Goal: Task Accomplishment & Management: Manage account settings

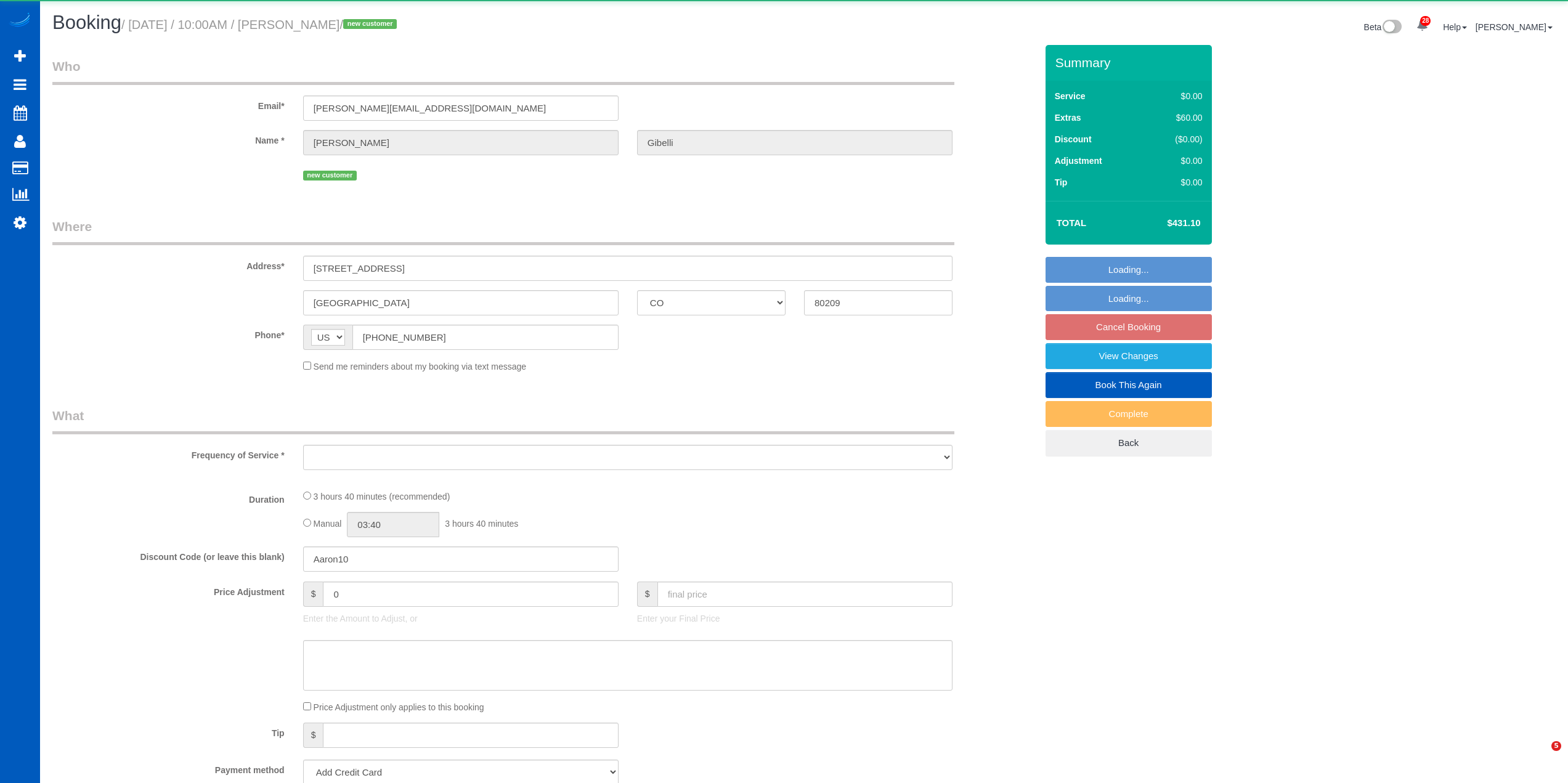
select select "CO"
select select "object:1214"
select select "string:fspay-78c3286c-76bc-40ae-88b9-8264661bfb0c"
select select "199"
select select "2501"
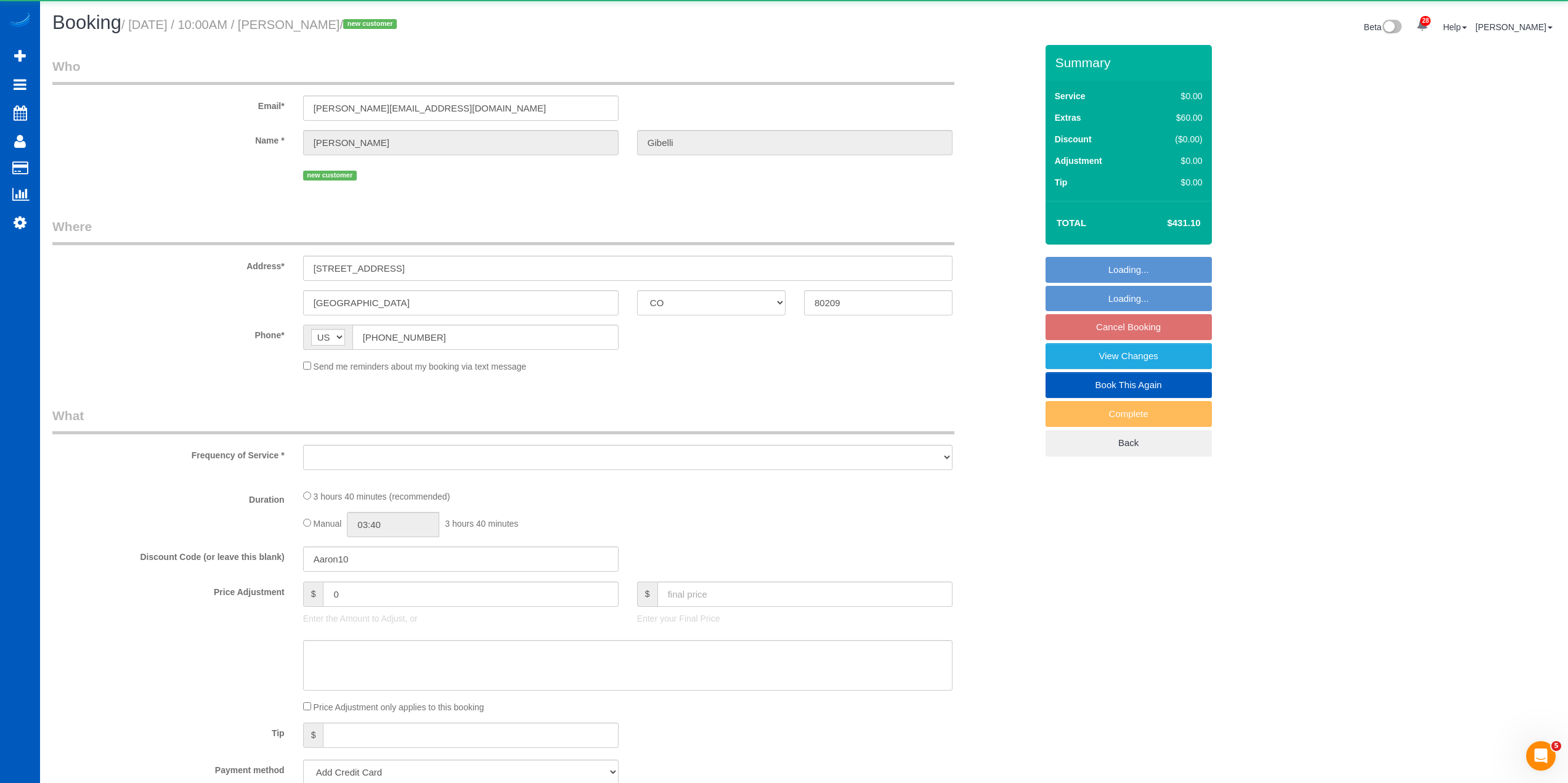
select select "4"
select select "3"
select select "spot1"
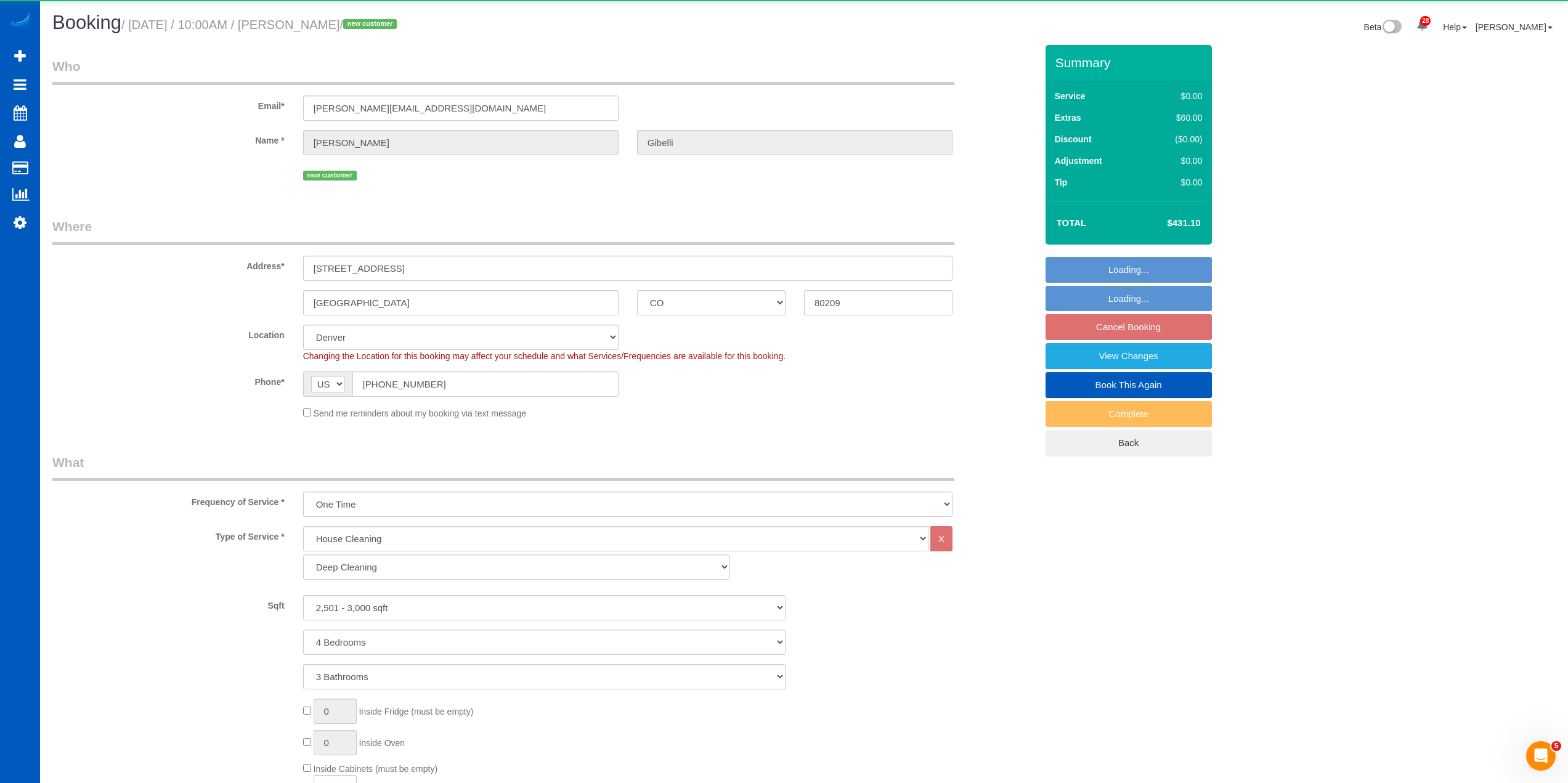
select select "2501"
select select "4"
select select "3"
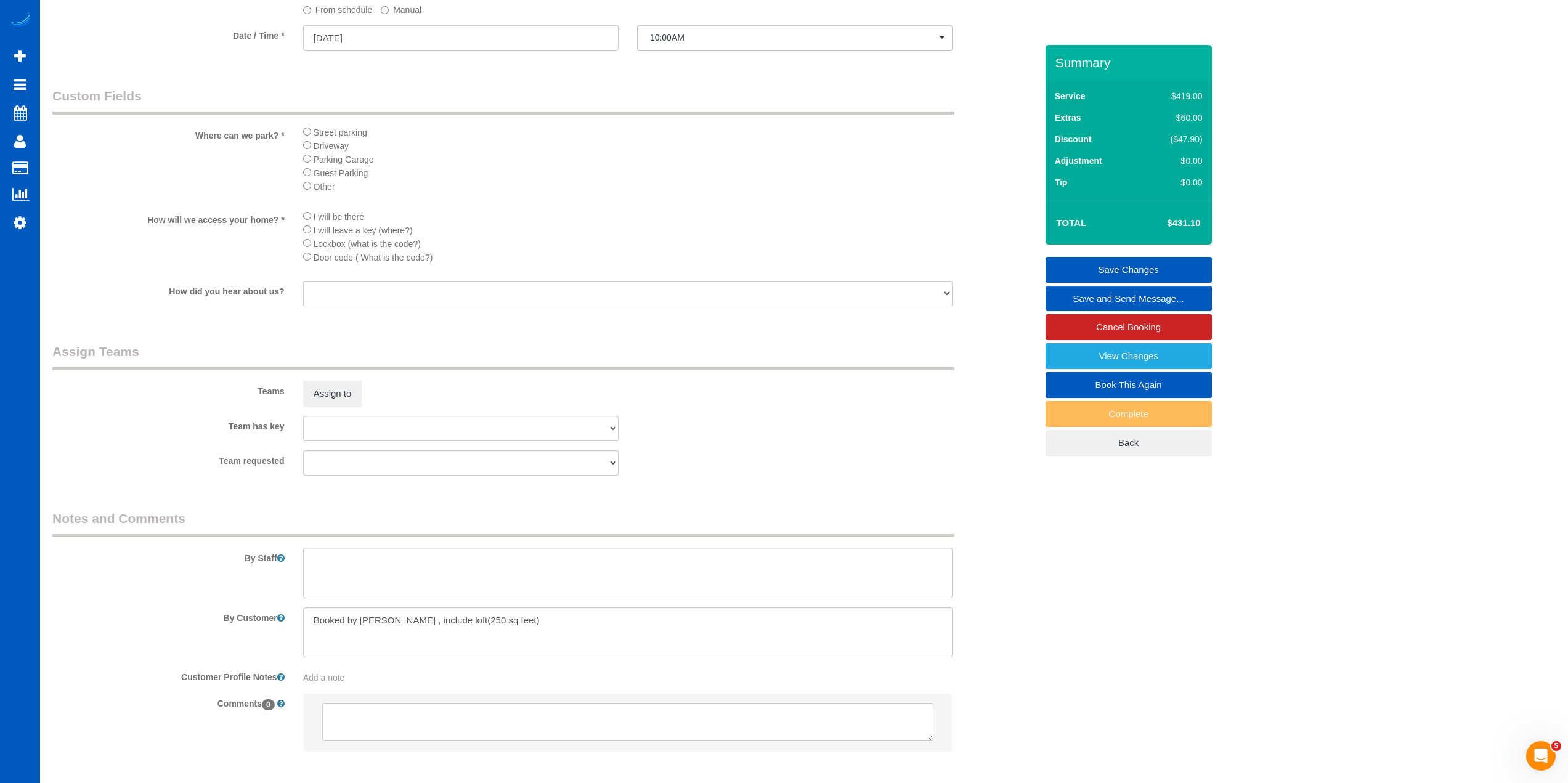
scroll to position [1352, 0]
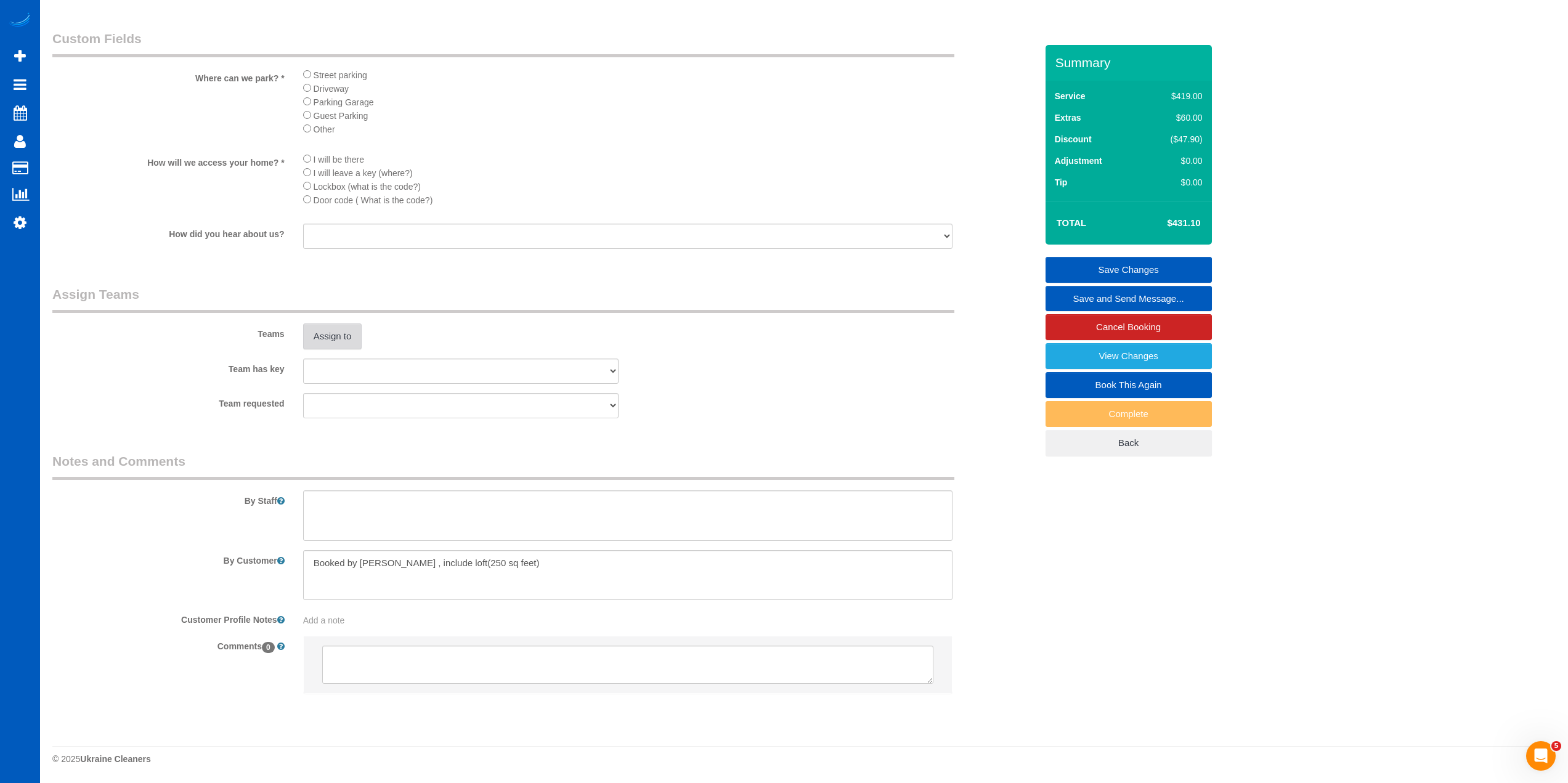
click at [325, 339] on button "Assign to" at bounding box center [333, 336] width 59 height 26
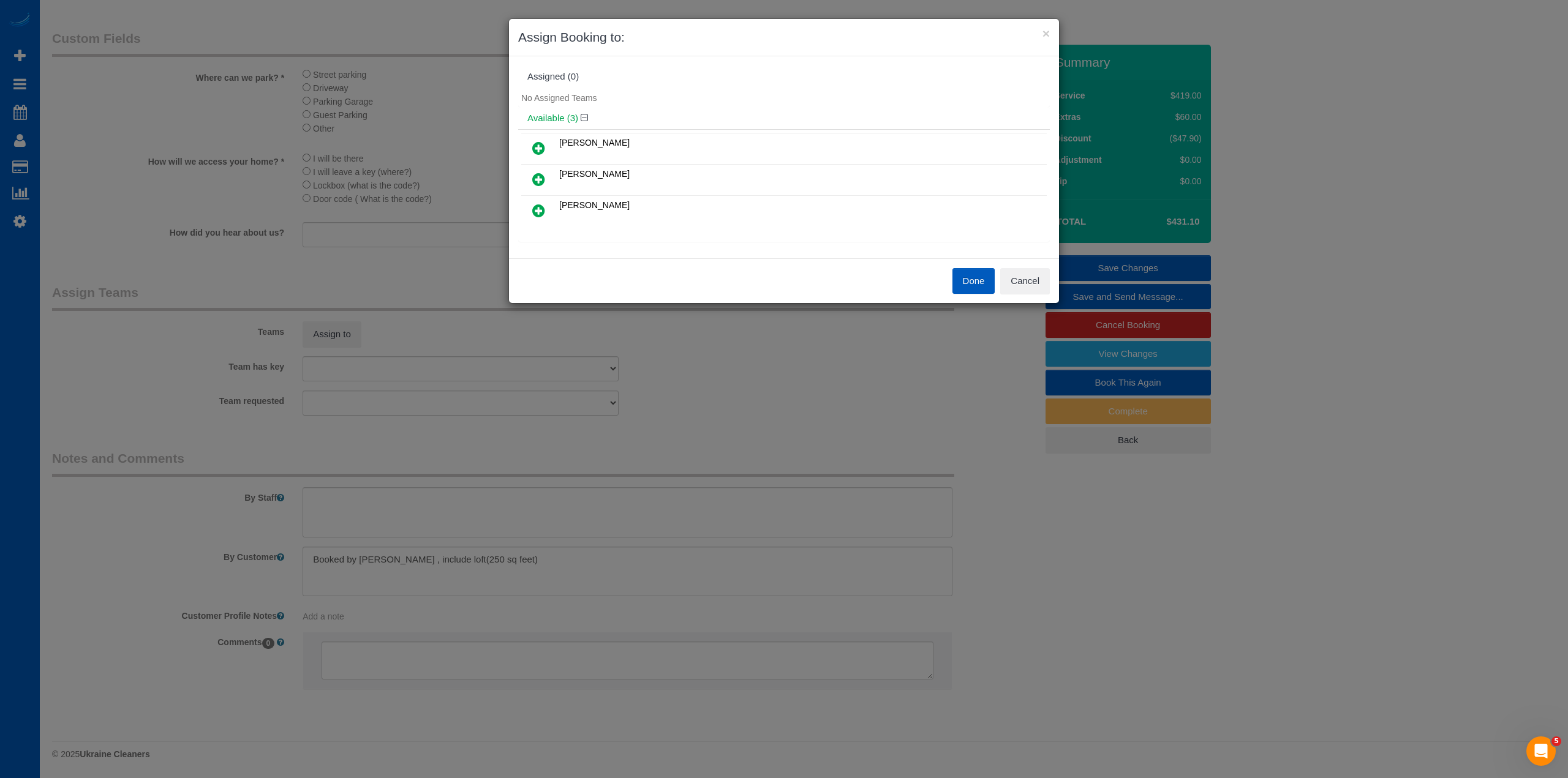
click at [538, 178] on icon at bounding box center [538, 180] width 13 height 15
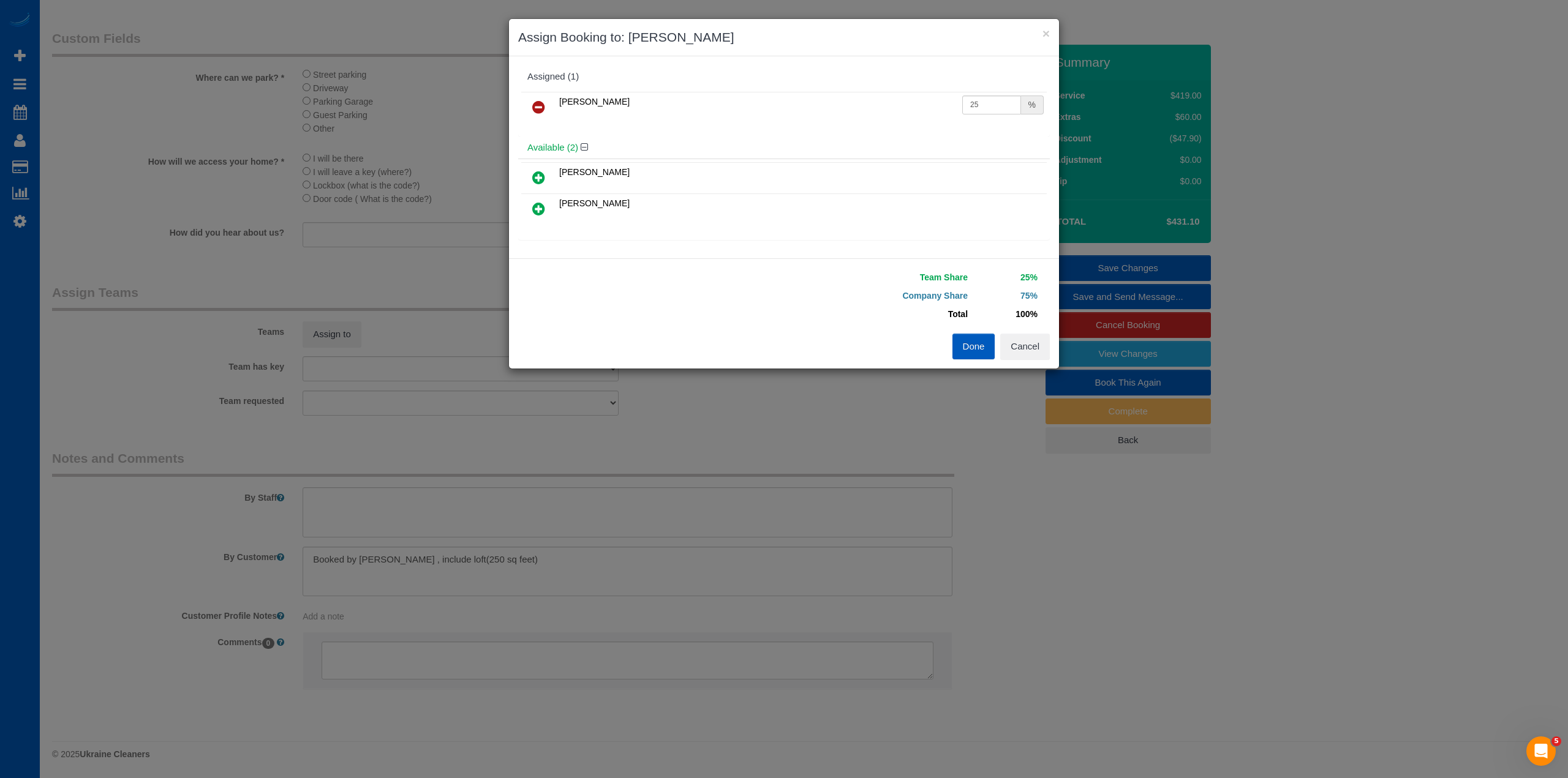
click at [541, 208] on icon at bounding box center [538, 209] width 13 height 15
click at [979, 351] on button "Done" at bounding box center [974, 346] width 43 height 26
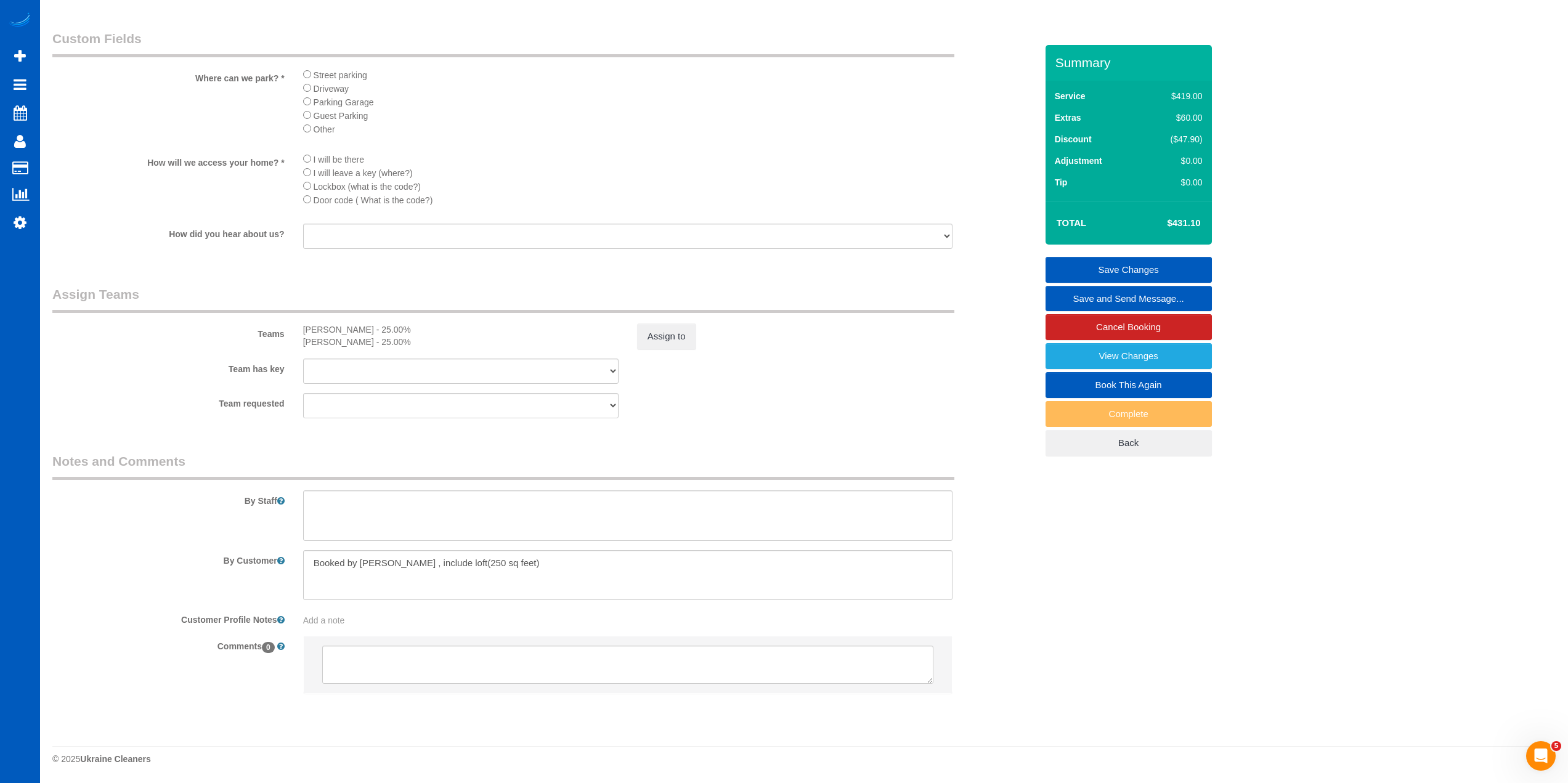
click at [1153, 267] on link "Save Changes" at bounding box center [1129, 270] width 166 height 26
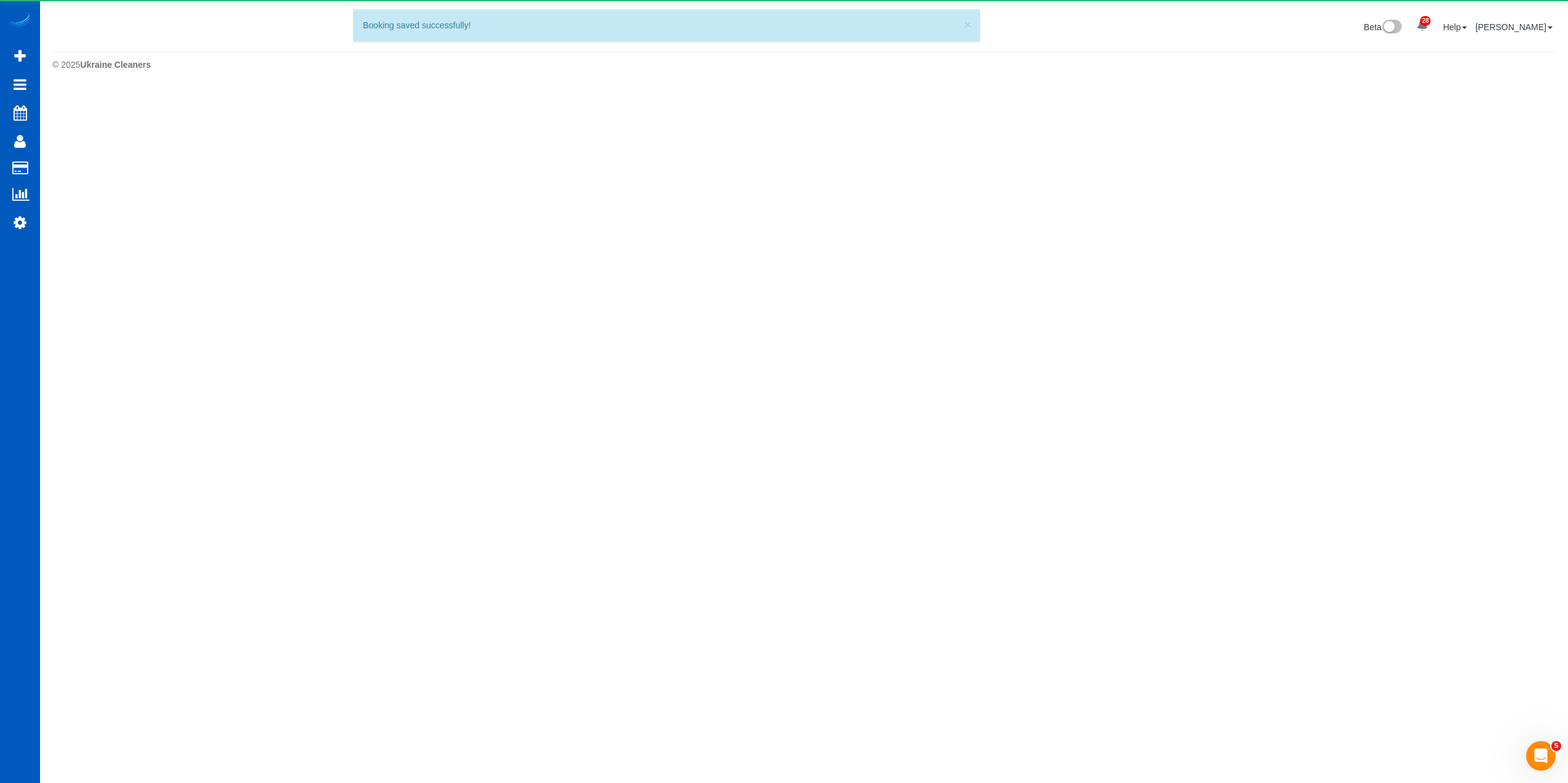
scroll to position [0, 0]
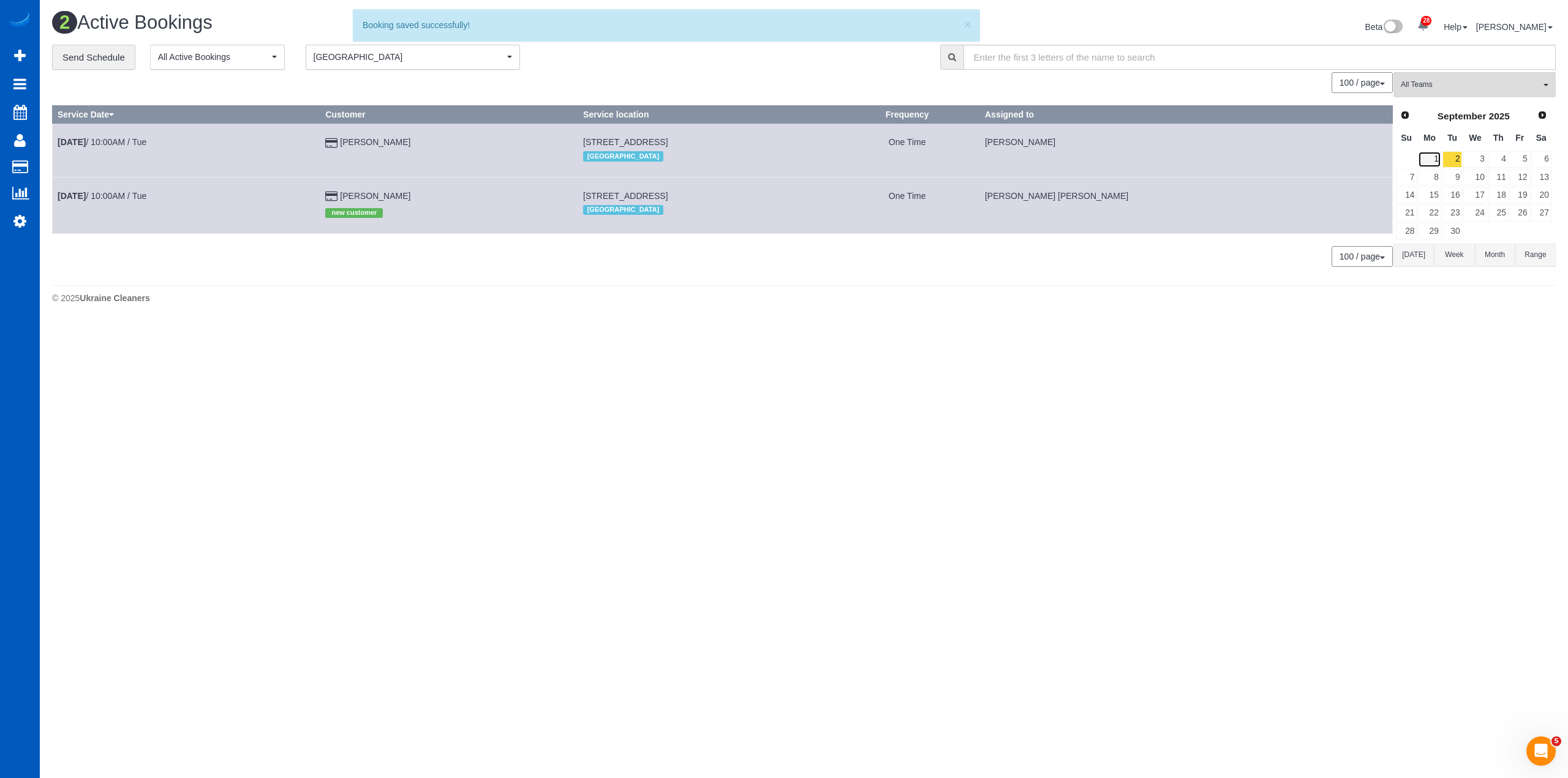
click at [1441, 154] on tr "1 2 3 4 5 6" at bounding box center [1474, 159] width 157 height 18
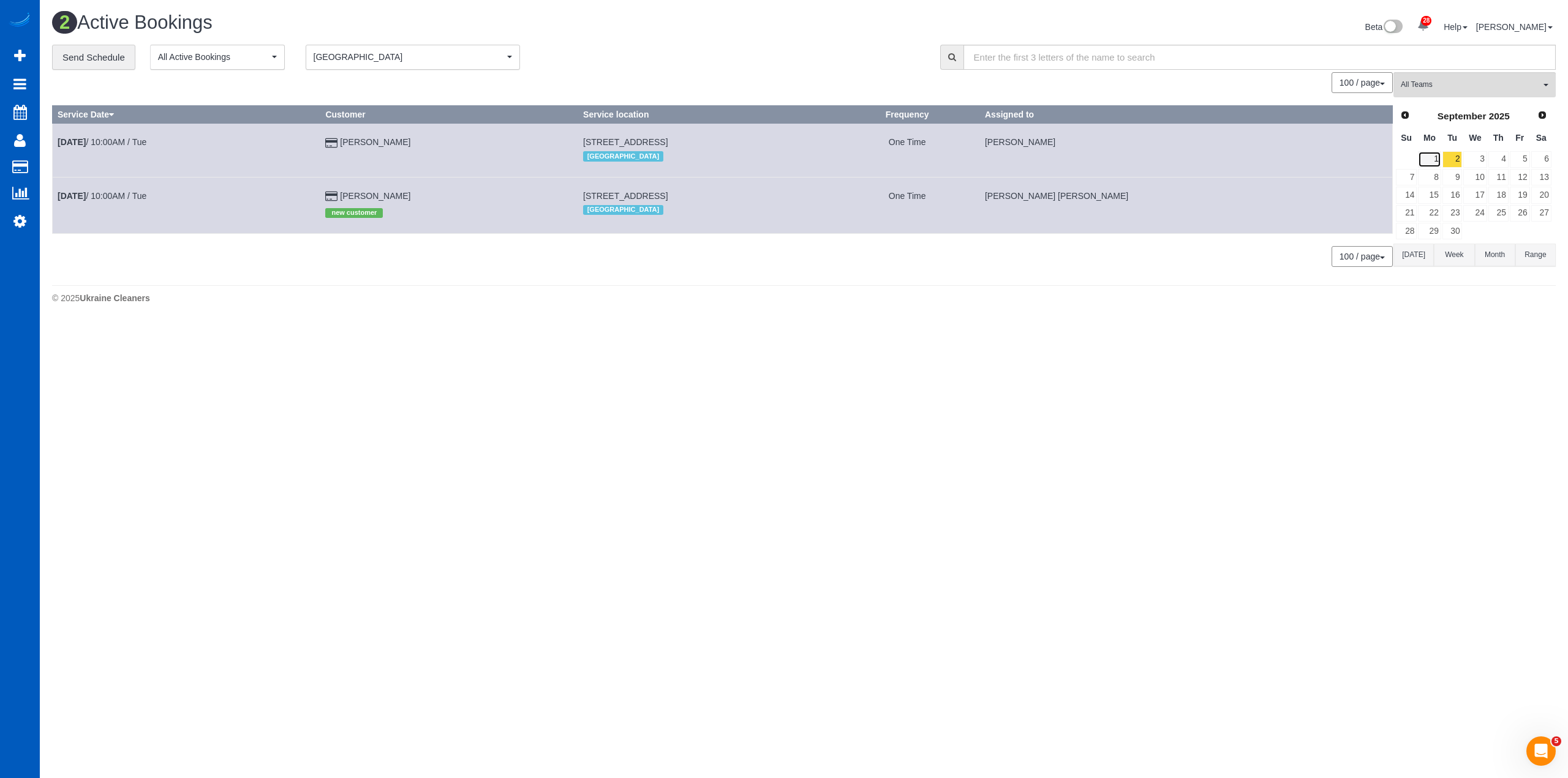
click at [1428, 157] on link "1" at bounding box center [1430, 159] width 23 height 17
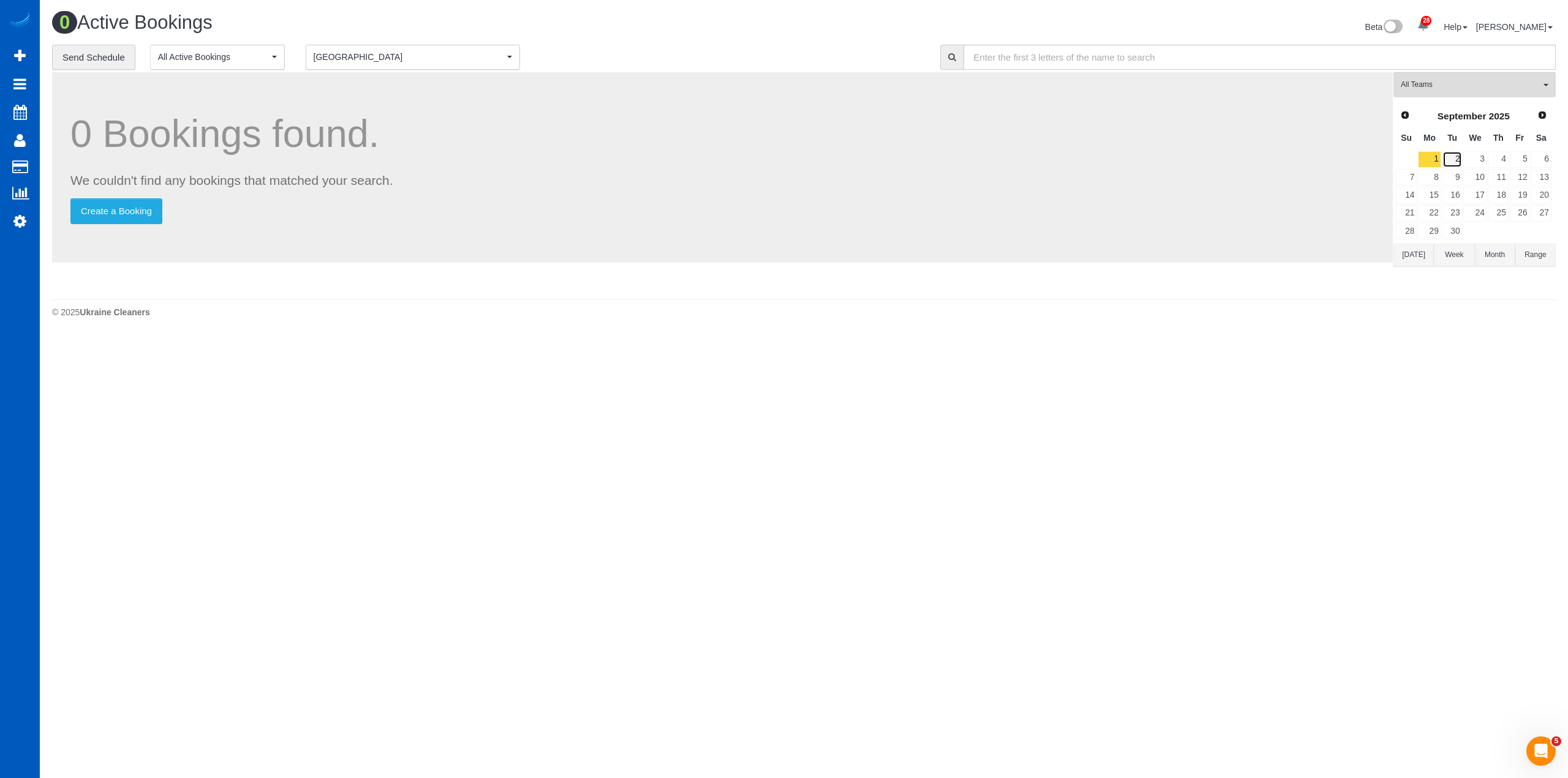
click at [1457, 161] on link "2" at bounding box center [1453, 159] width 20 height 17
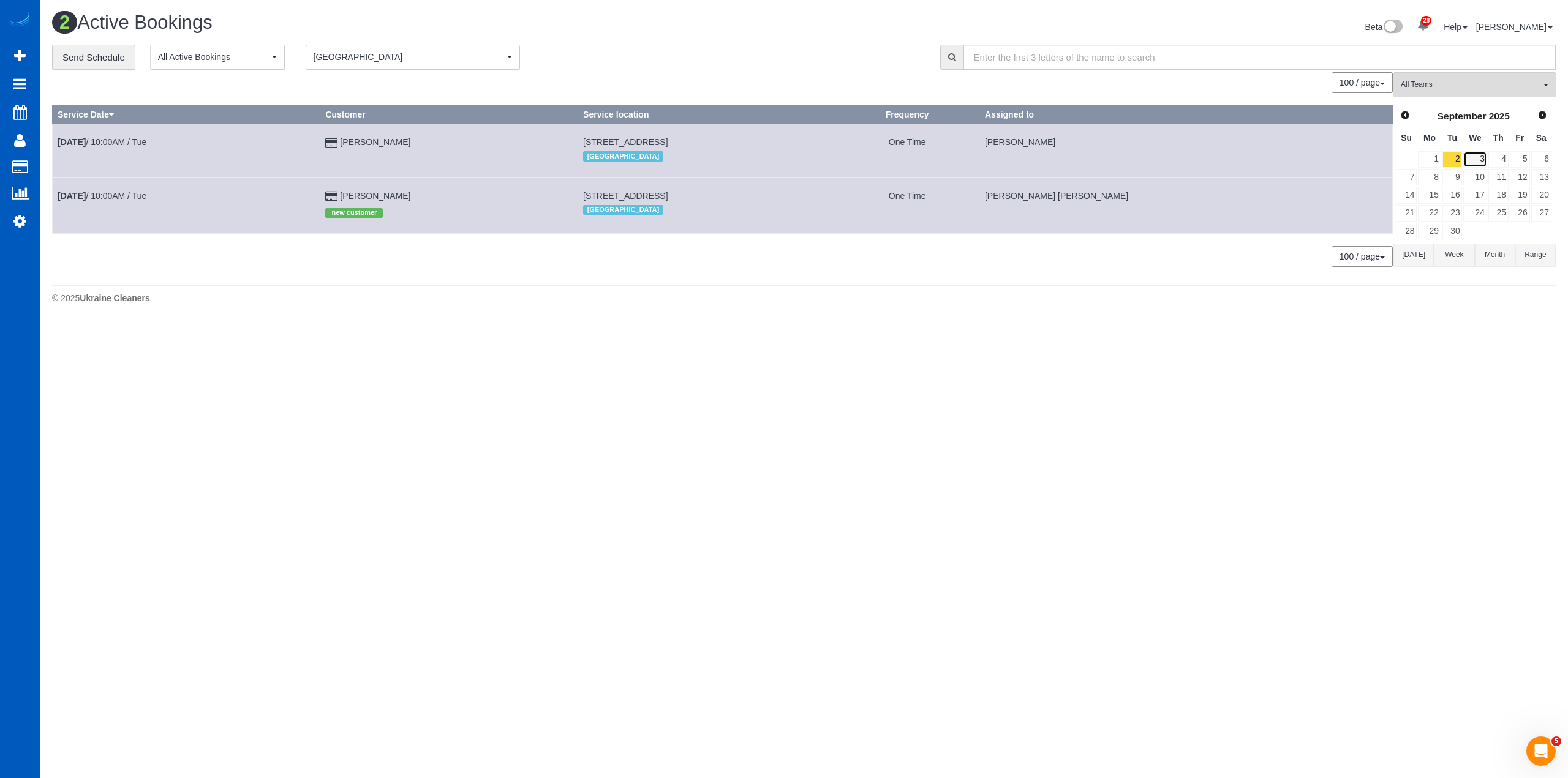
click at [1481, 159] on link "3" at bounding box center [1475, 159] width 23 height 17
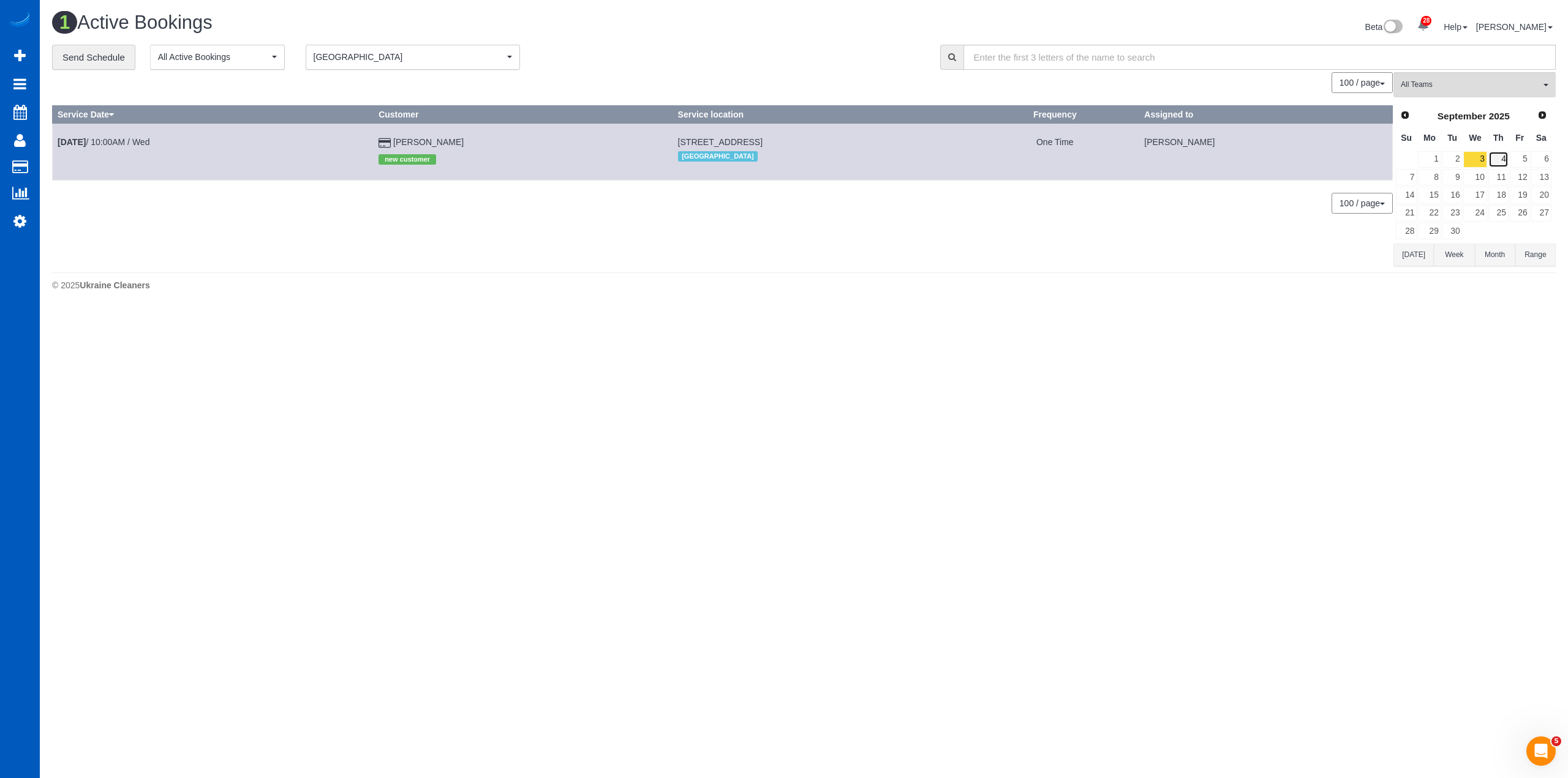
click at [1497, 157] on link "4" at bounding box center [1499, 159] width 20 height 17
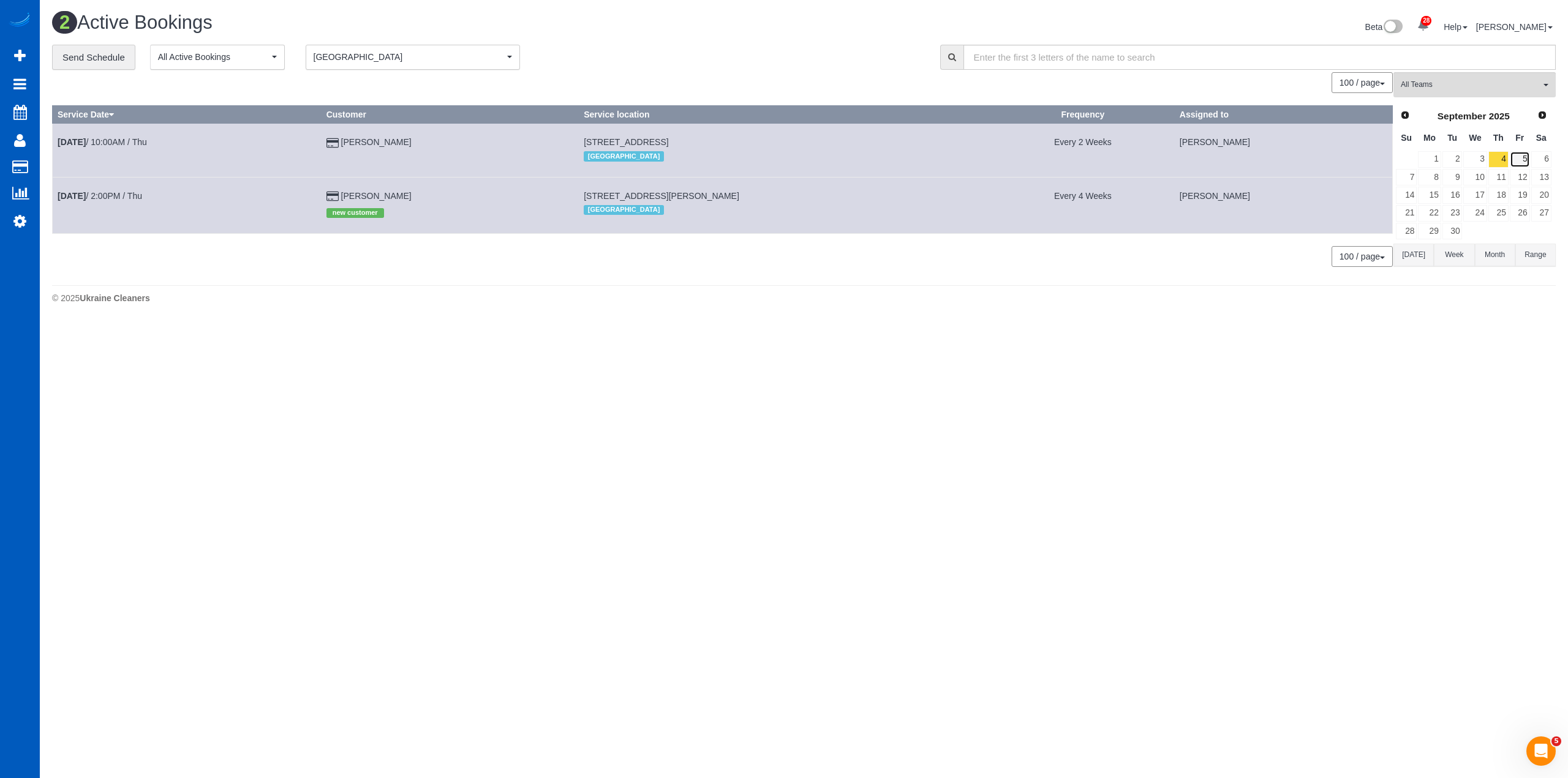
click at [1517, 157] on link "5" at bounding box center [1520, 159] width 20 height 17
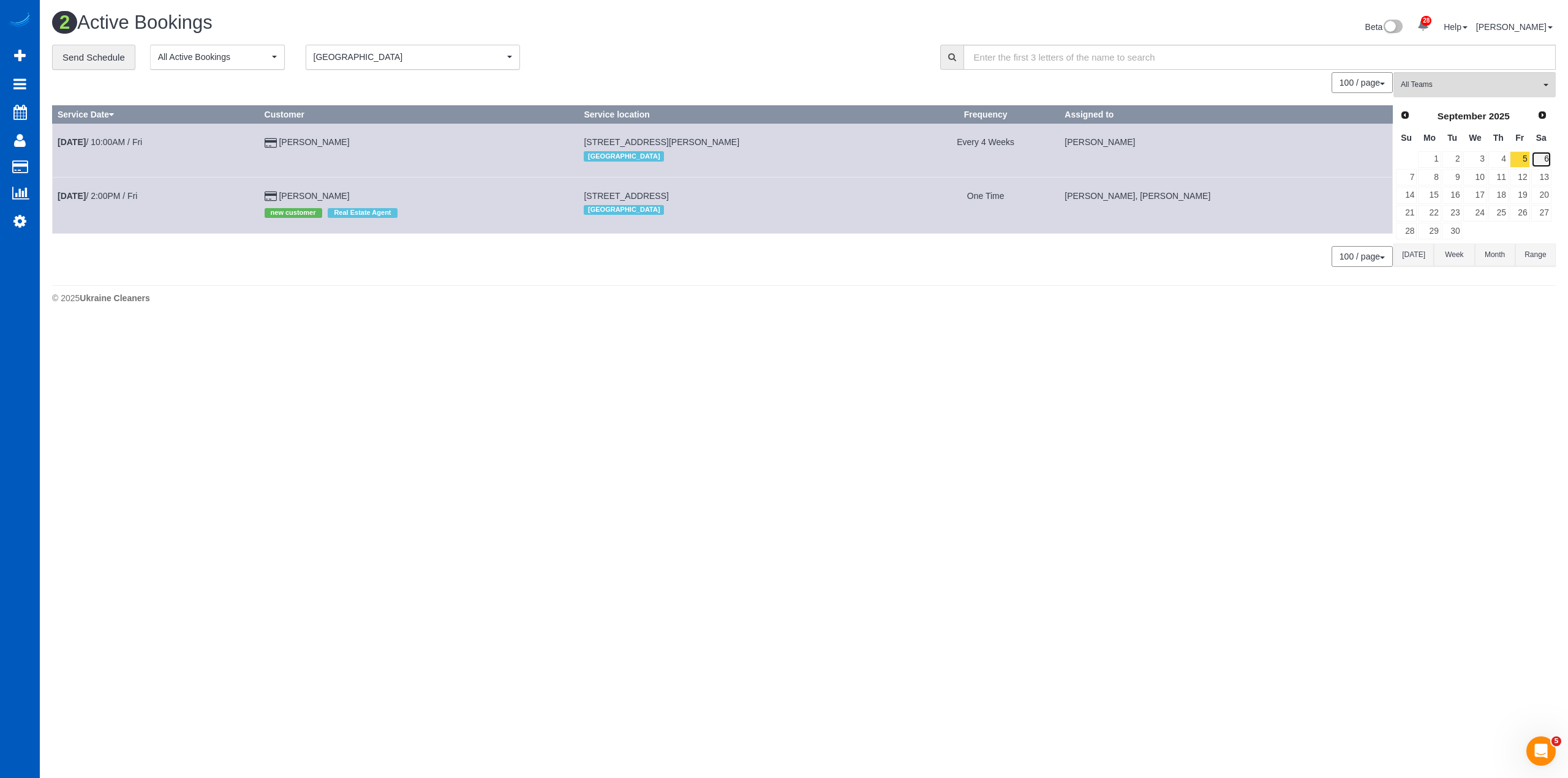
click at [1546, 158] on link "6" at bounding box center [1541, 159] width 20 height 17
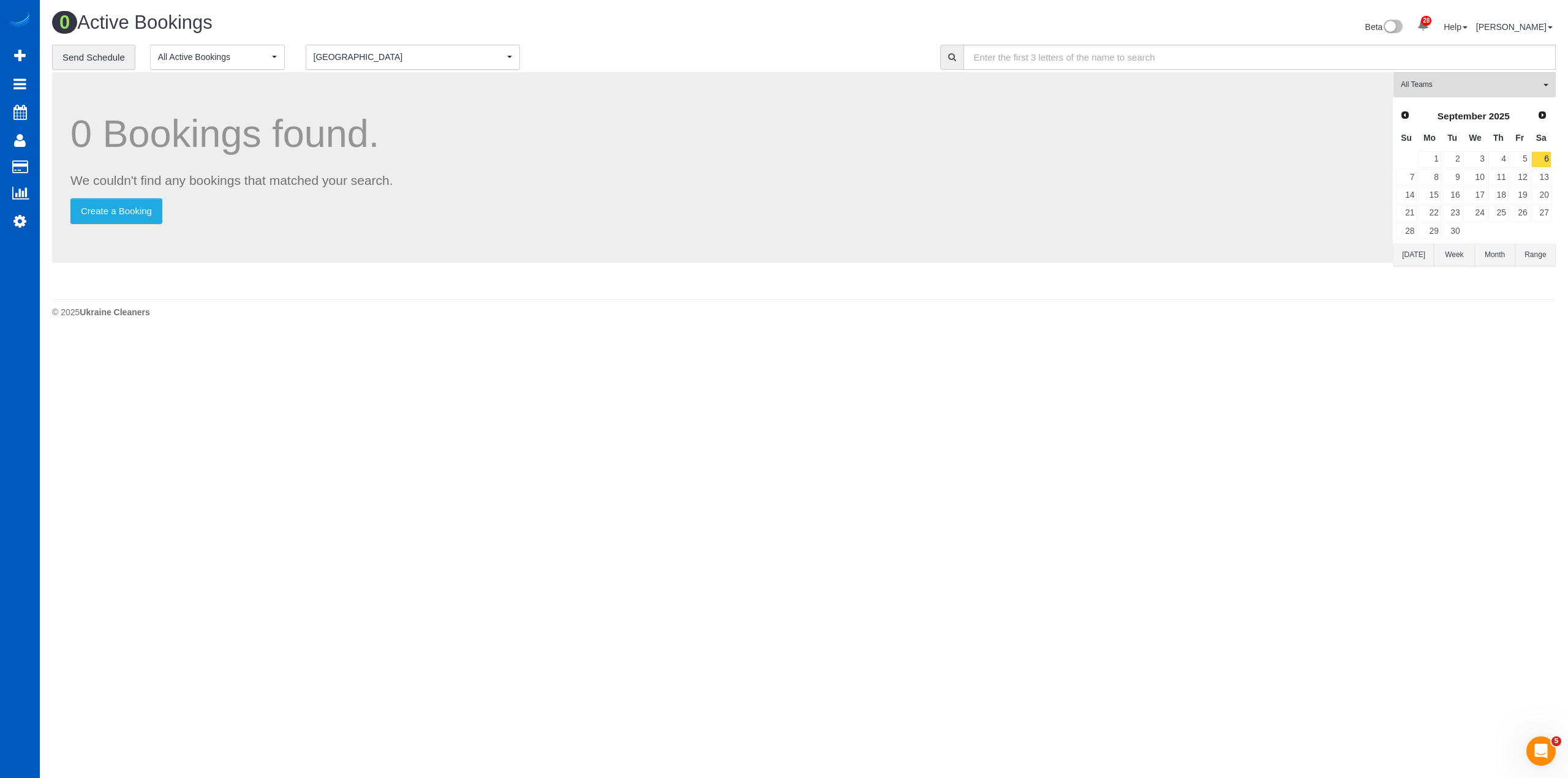
drag, startPoint x: 759, startPoint y: 37, endPoint x: 740, endPoint y: 27, distance: 21.5
click at [758, 37] on div "0 Active Bookings" at bounding box center [423, 25] width 762 height 27
click at [1489, 162] on link "4" at bounding box center [1499, 159] width 20 height 17
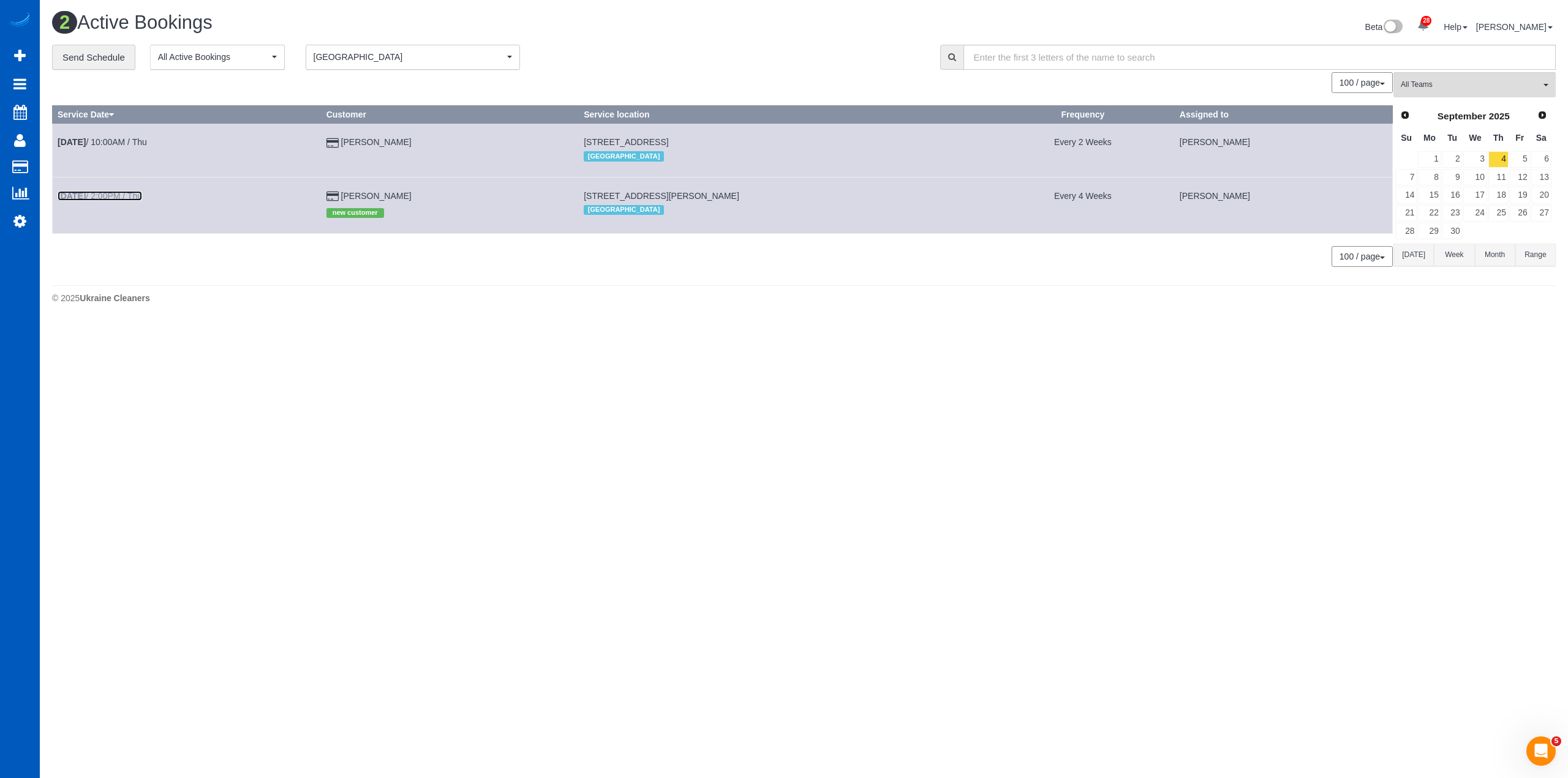
click at [127, 196] on link "Sep 4th / 2:00PM / Thu" at bounding box center [99, 196] width 85 height 10
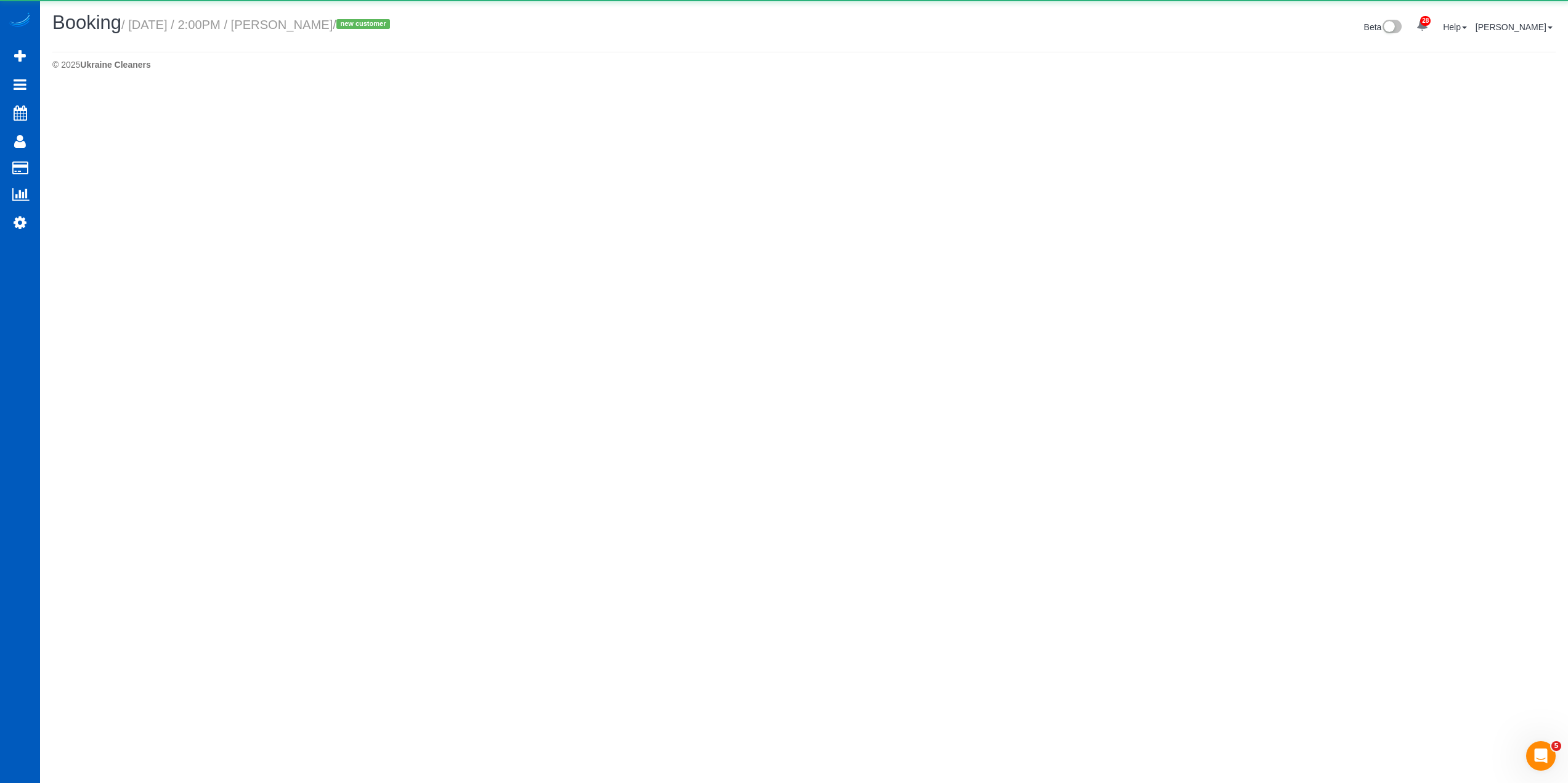
select select "CO"
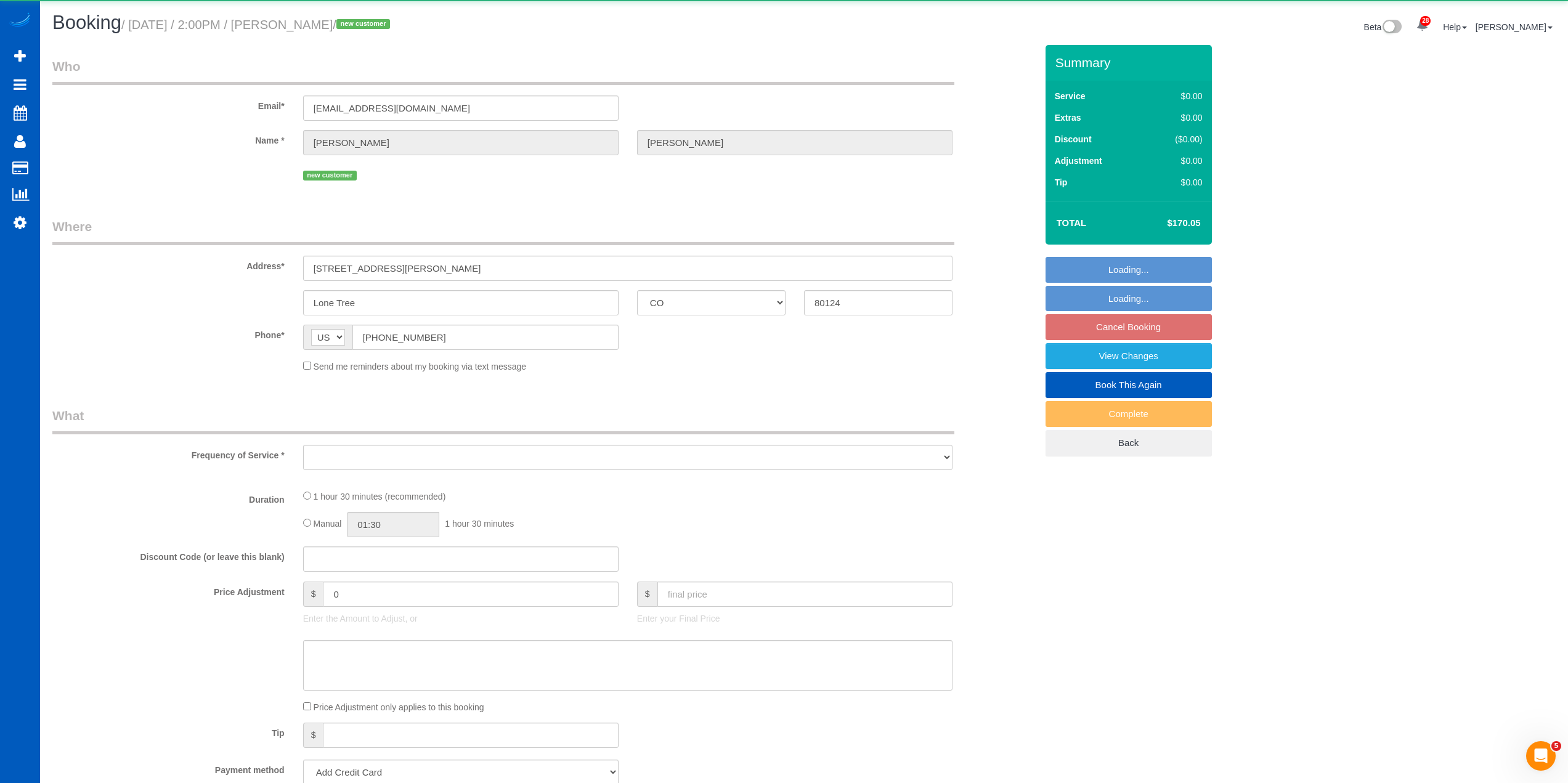
select select "object:2433"
select select "string:fspay-421c3200-11fa-418f-b9db-555340f4d199"
select select "199"
select select "1001"
select select "2"
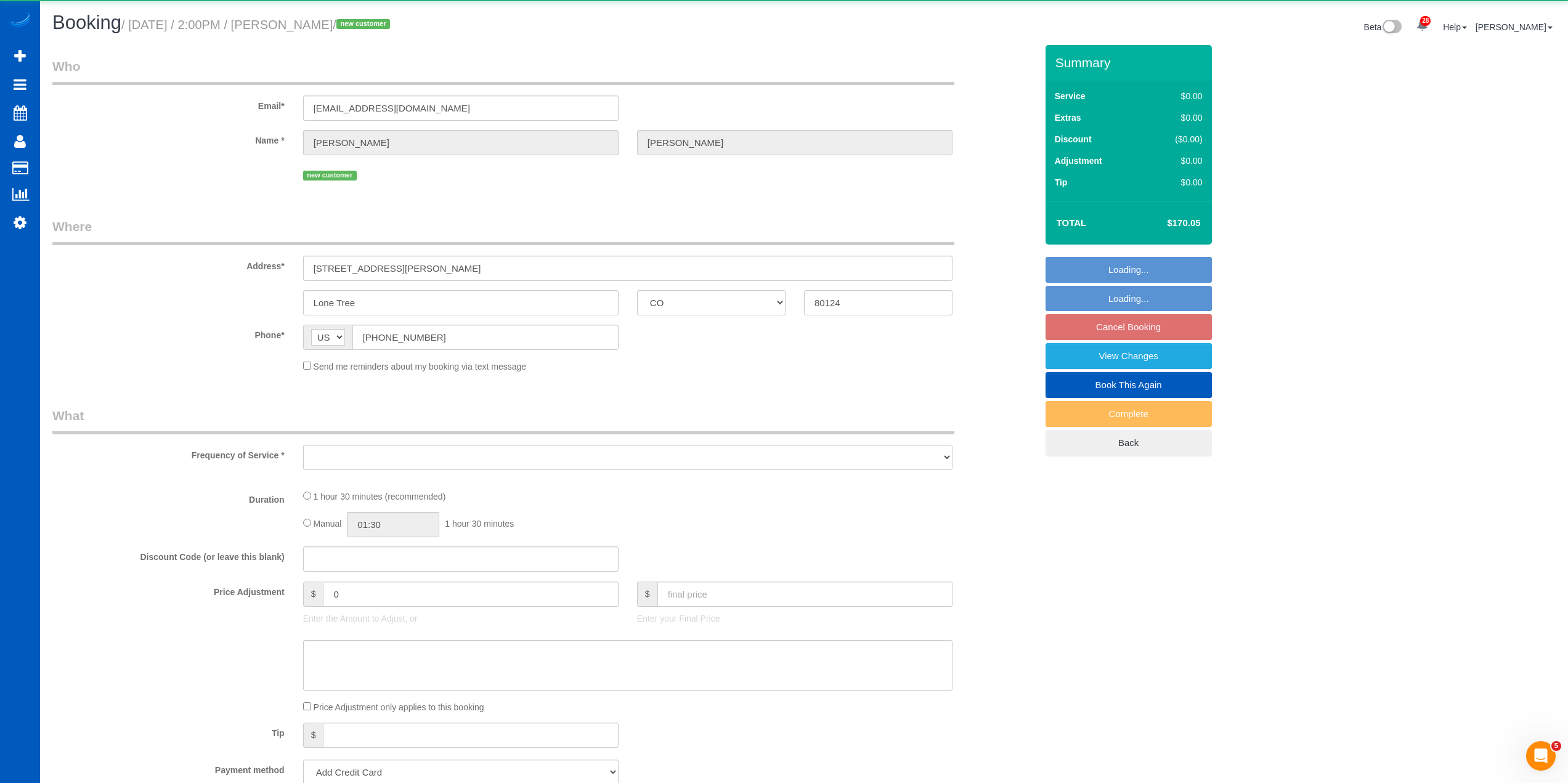
select select "2"
select select "spot15"
select select "number:8"
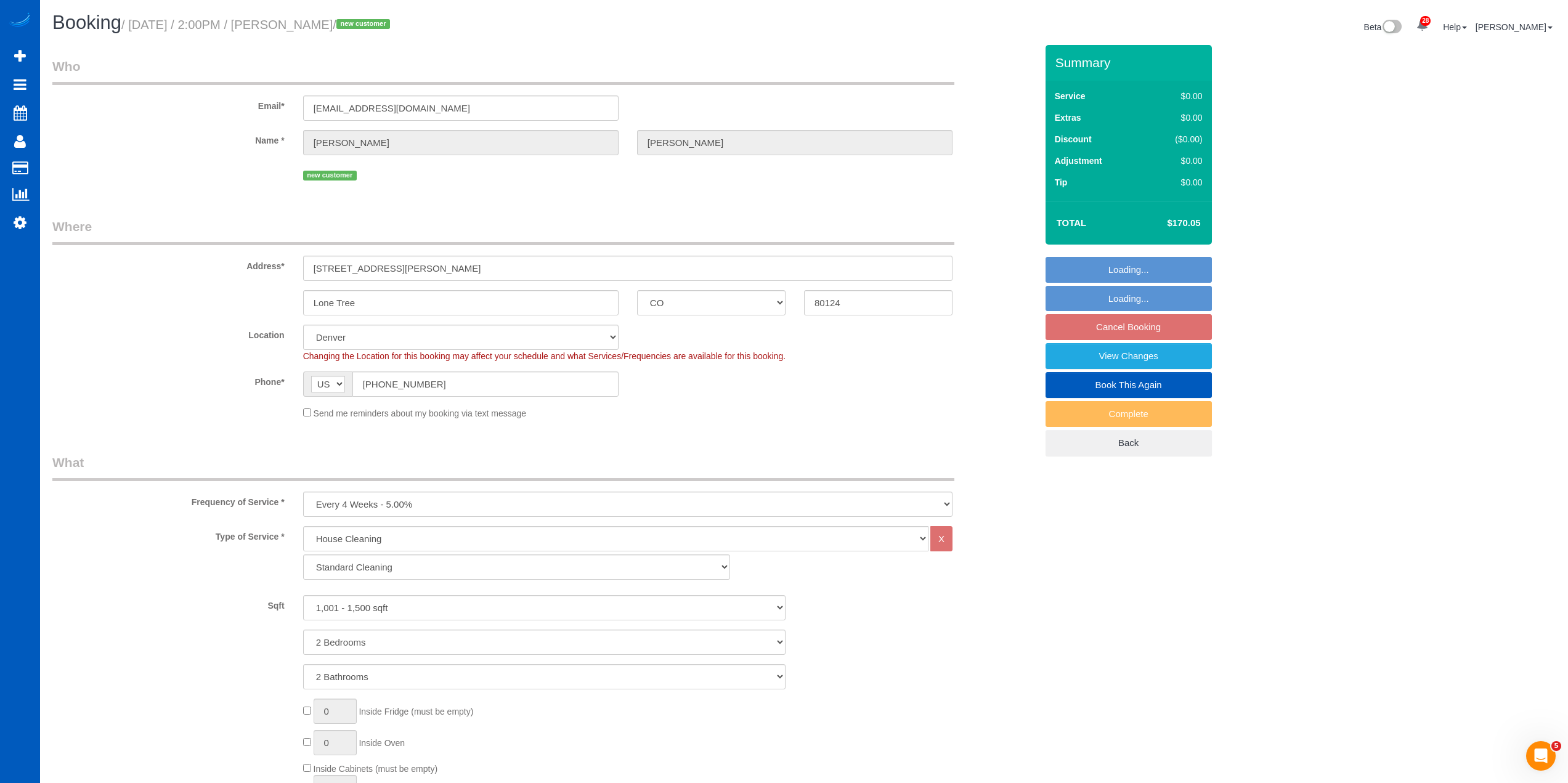
select select "object:2686"
select select "spot26"
select select "1001"
select select "2"
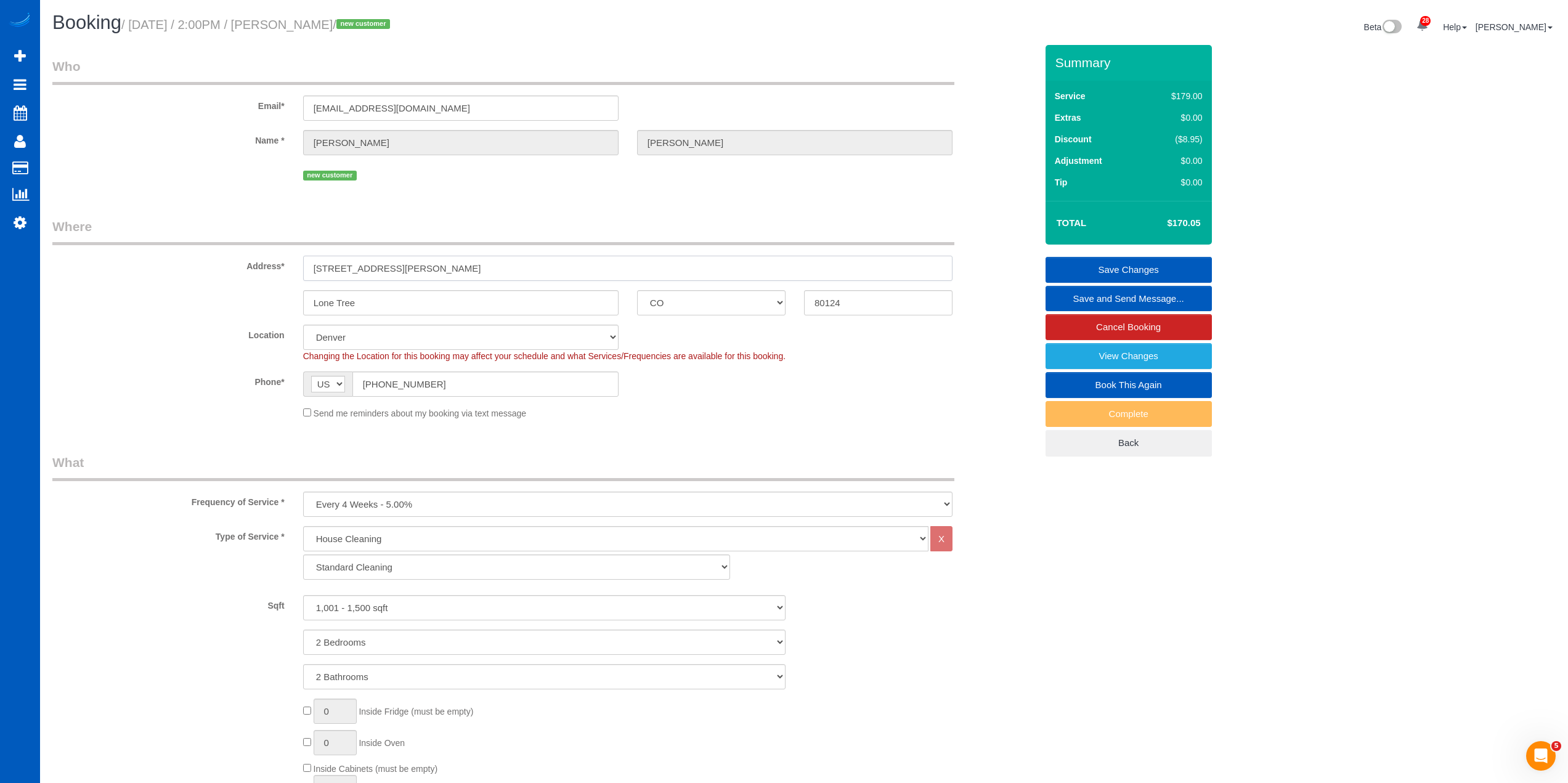
click at [358, 280] on input "9521 Halstead Ln, Apt 2414" at bounding box center [628, 269] width 650 height 25
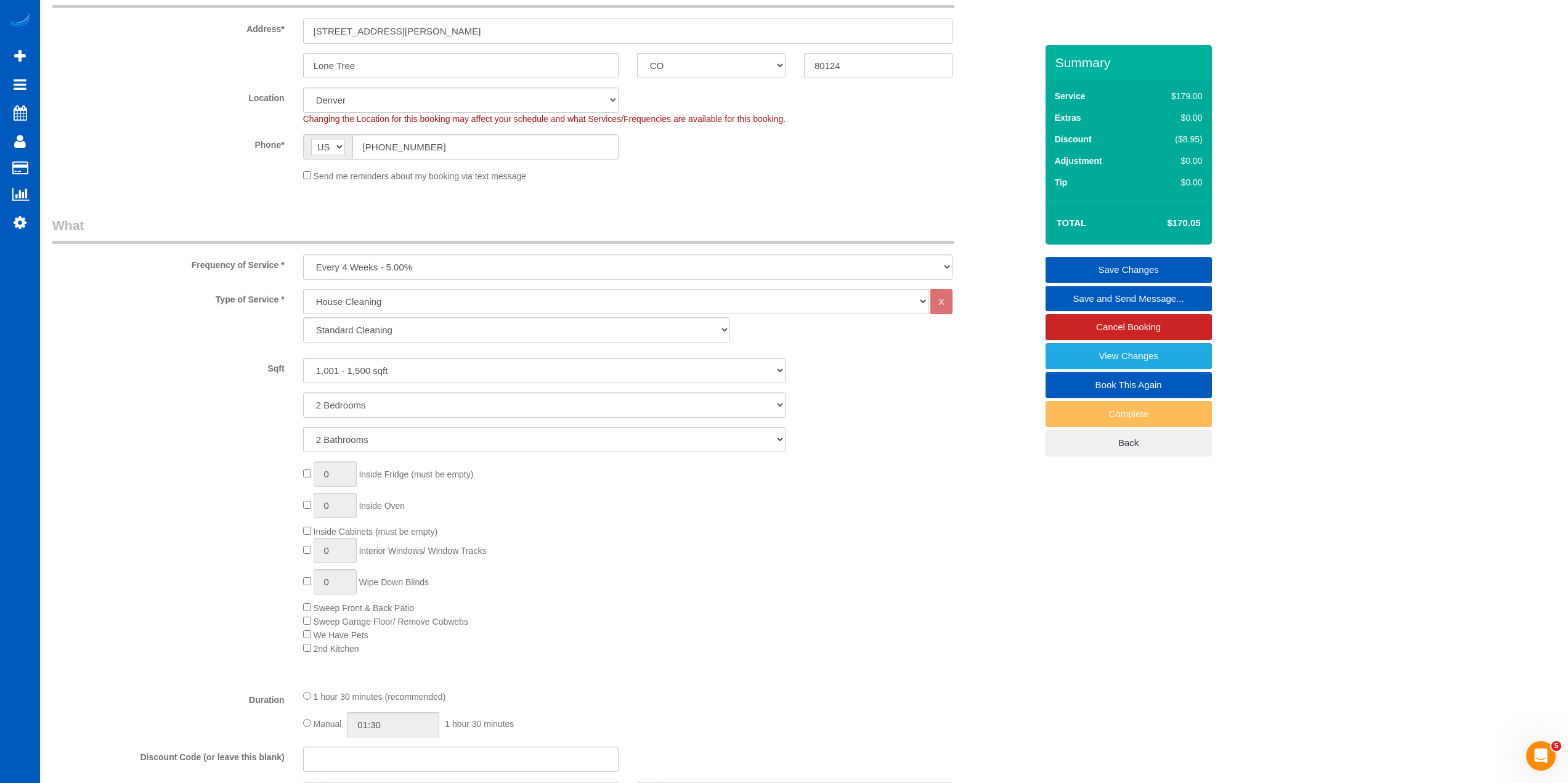
scroll to position [308, 0]
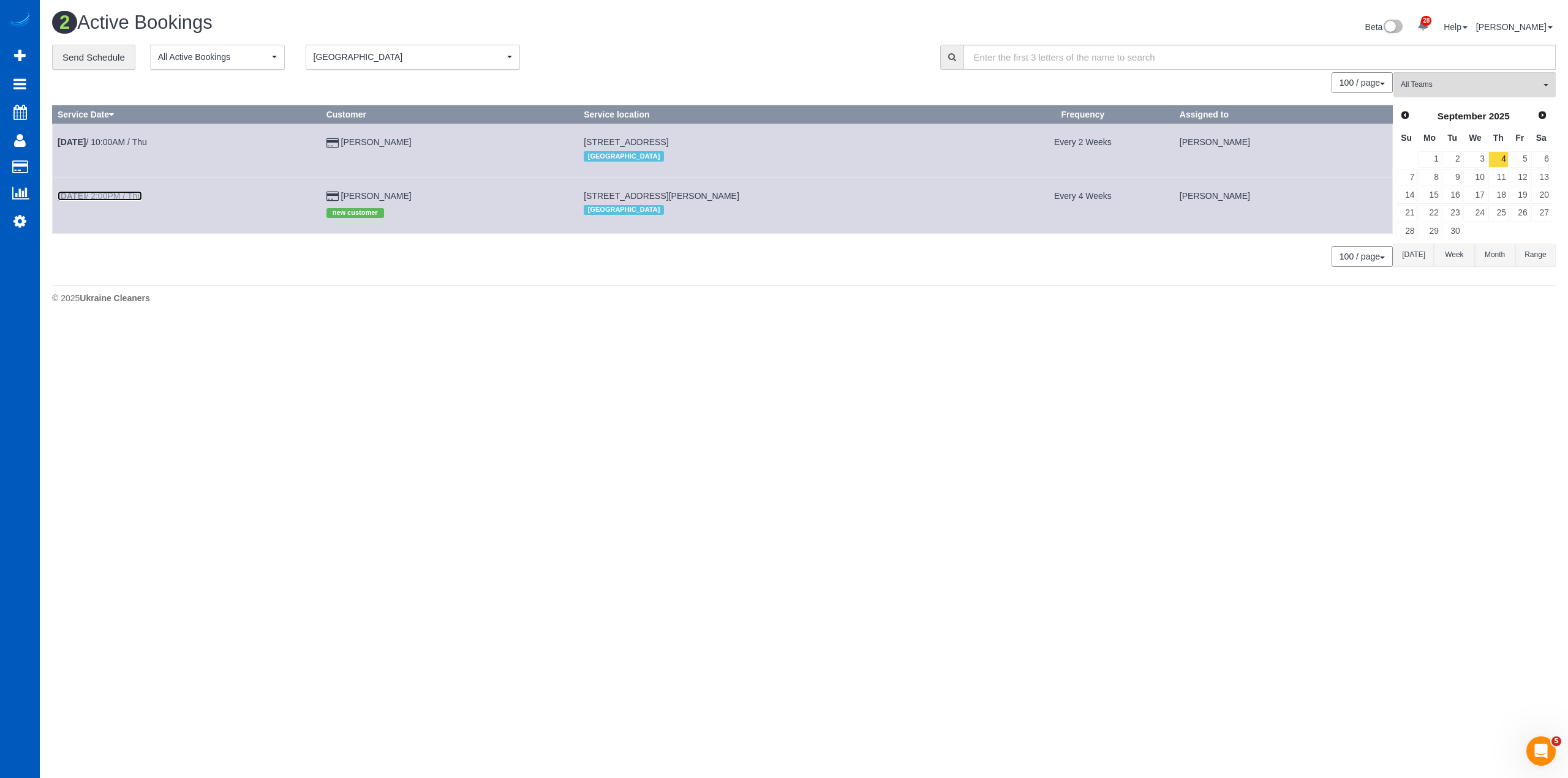
click at [124, 197] on link "Sep 4th / 2:00PM / Thu" at bounding box center [99, 196] width 85 height 10
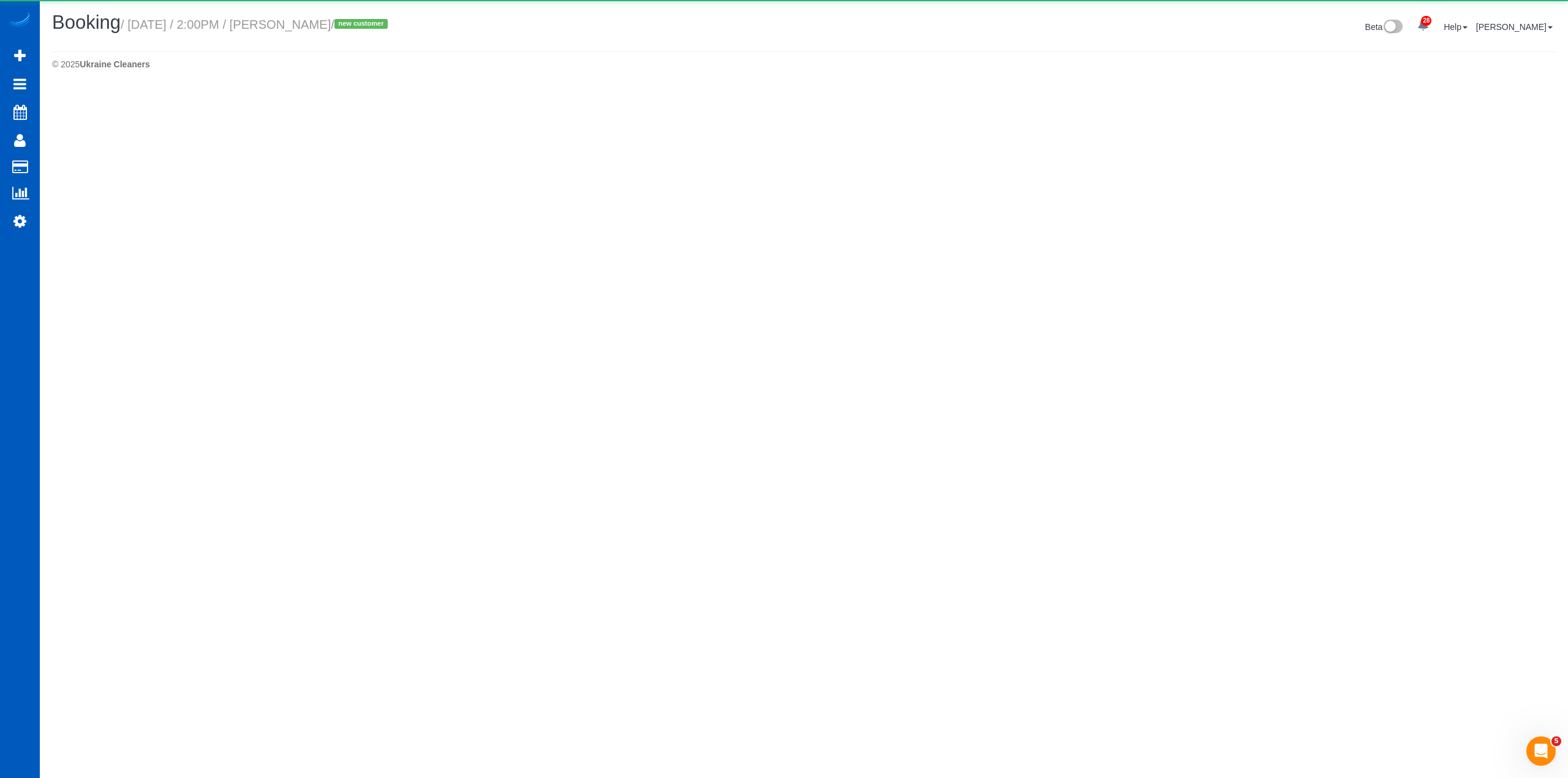
select select "CO"
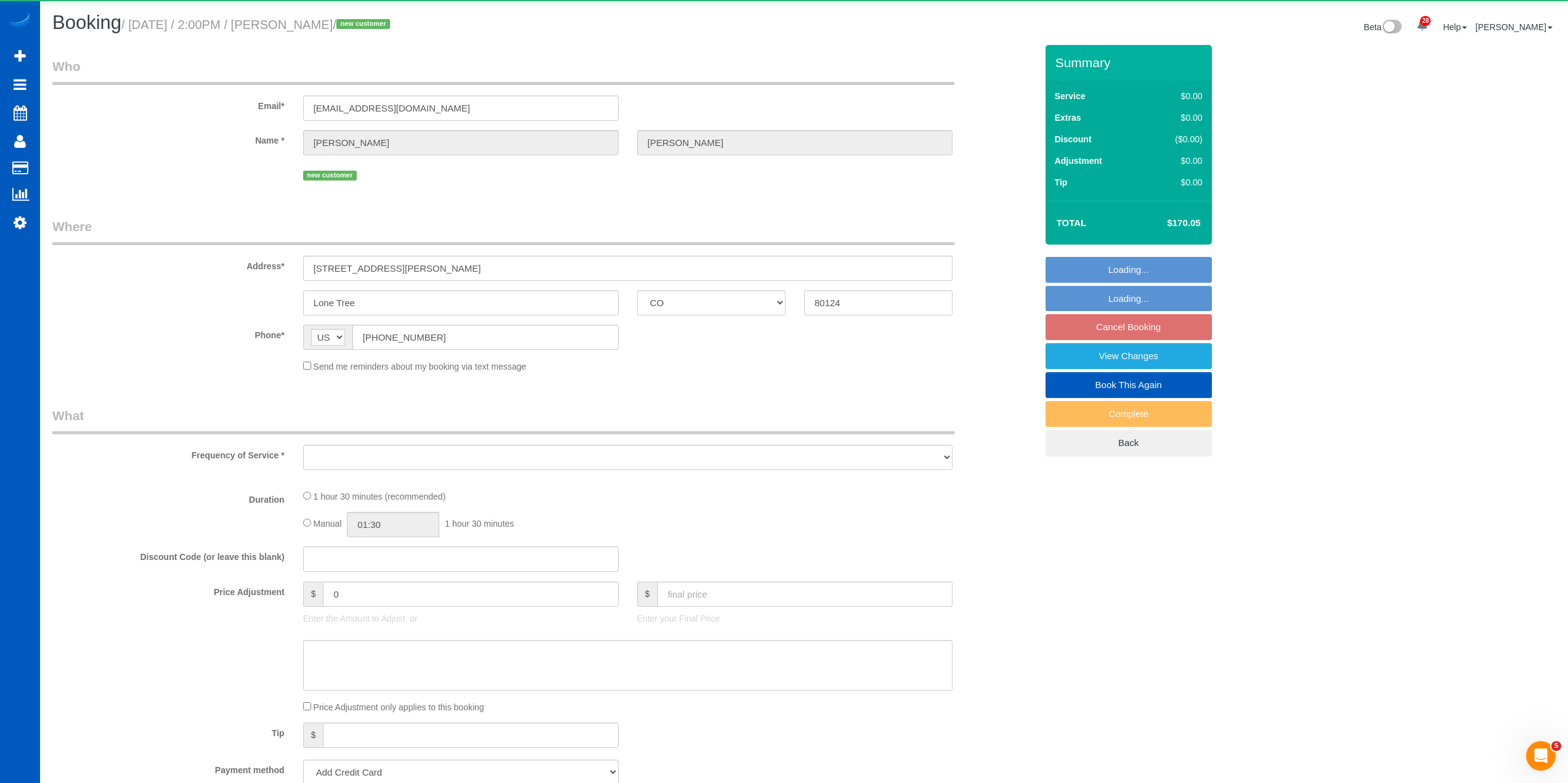
select select "string:fspay-421c3200-11fa-418f-b9db-555340f4d199"
select select "number:8"
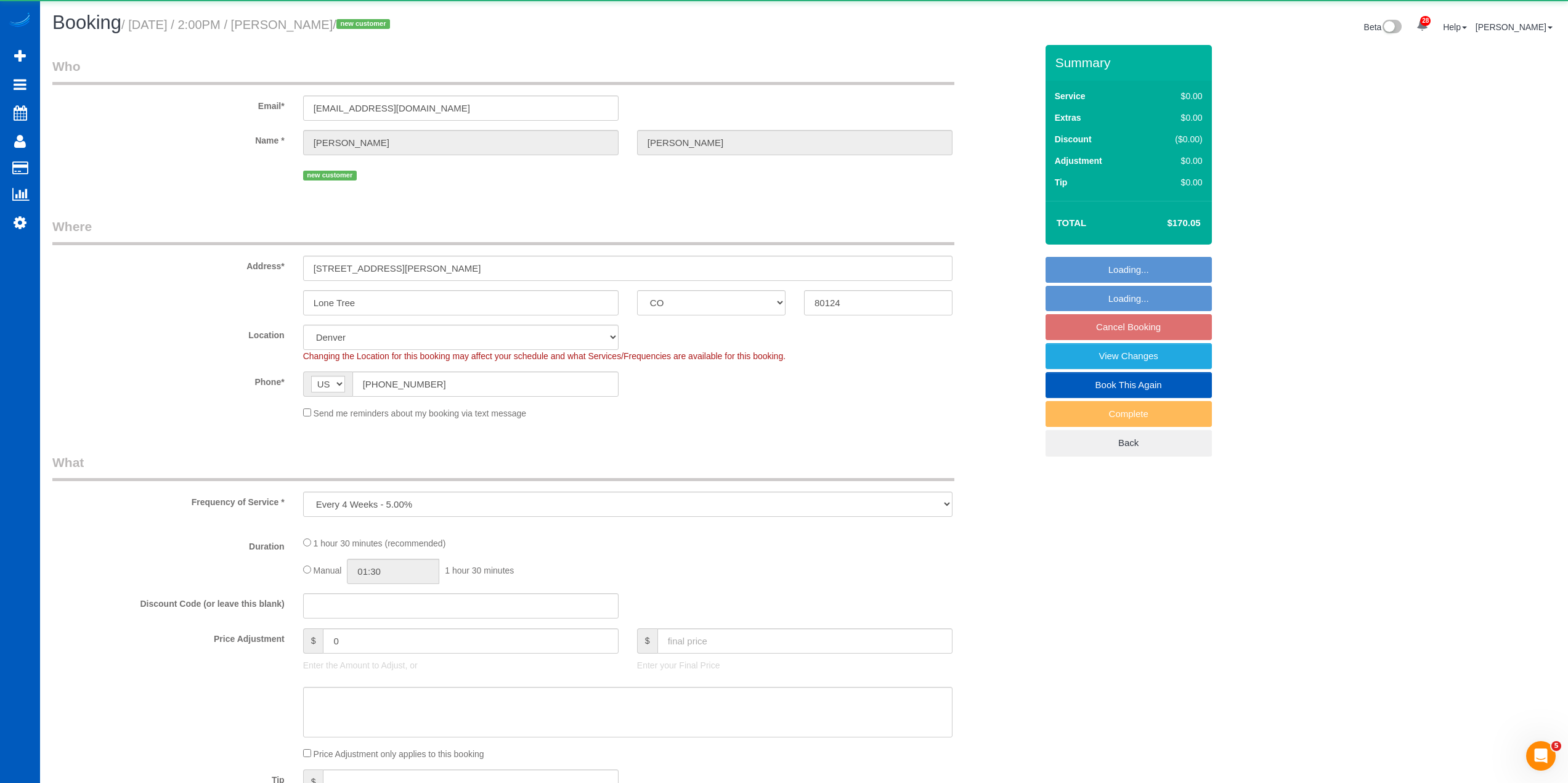
select select "object:3621"
select select "199"
select select "1001"
select select "2"
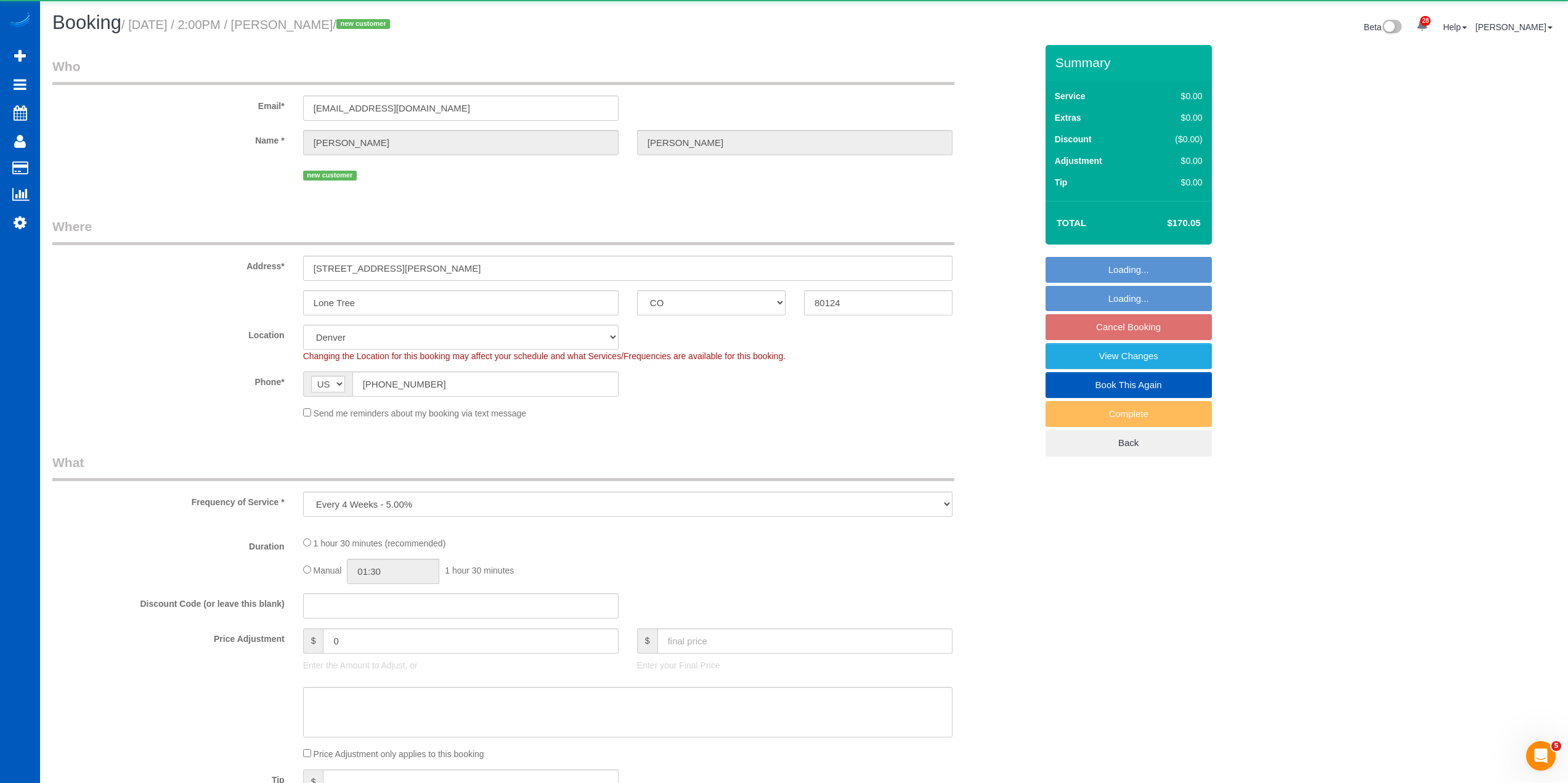
select select "spot37"
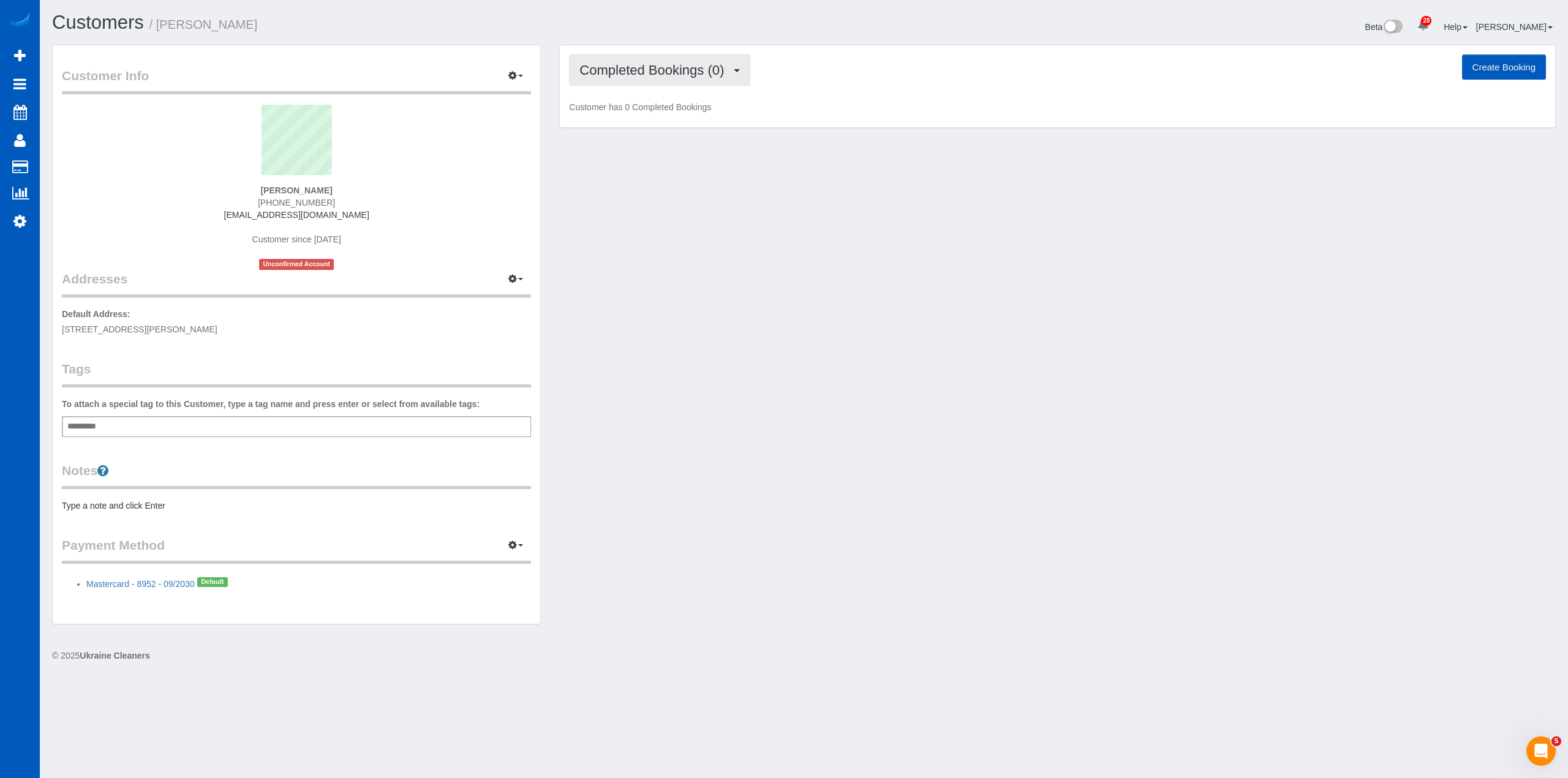
click at [692, 59] on button "Completed Bookings (0)" at bounding box center [660, 70] width 181 height 31
click at [657, 115] on link "Upcoming Bookings (11)" at bounding box center [635, 114] width 129 height 16
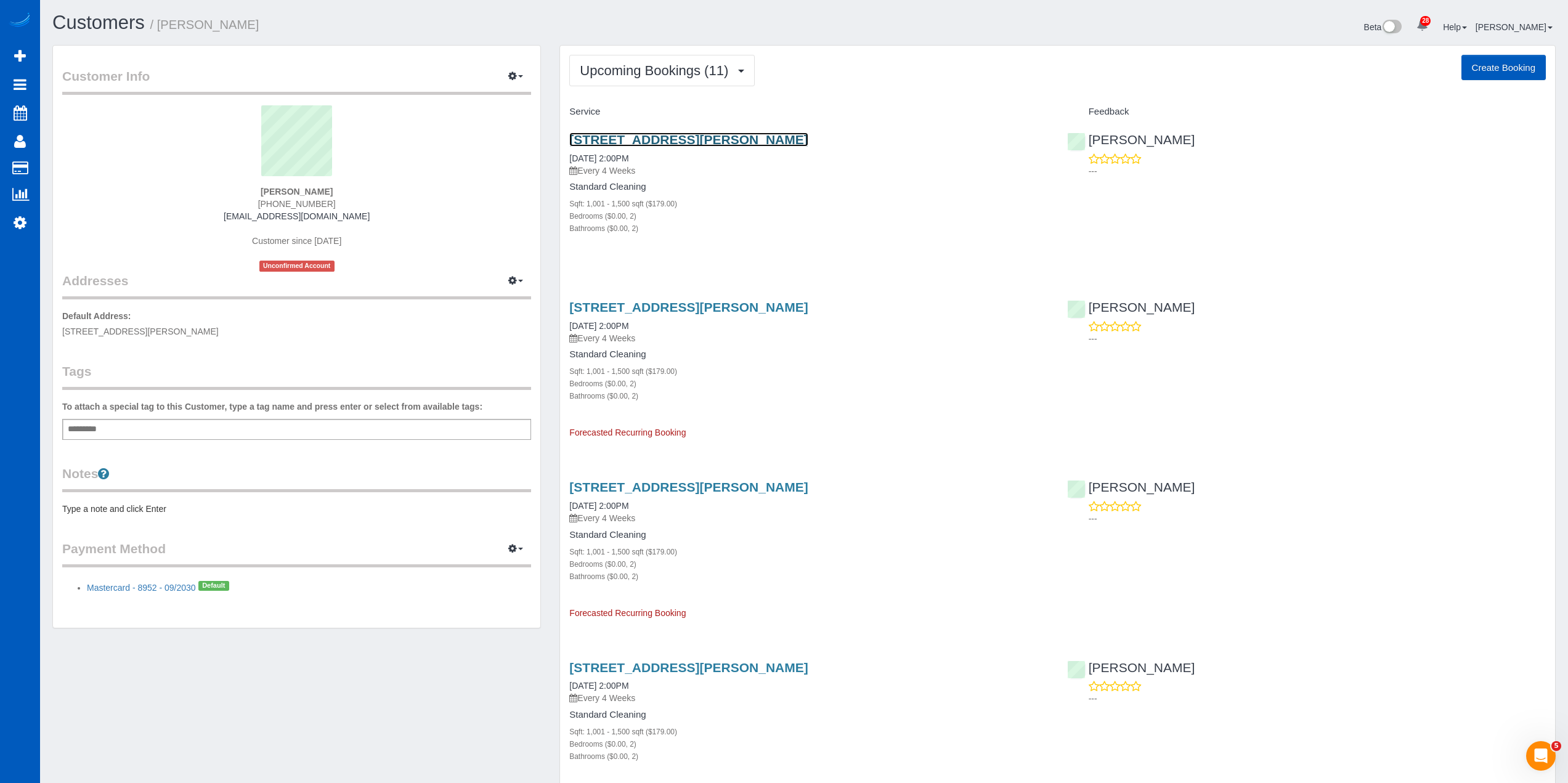
click at [663, 142] on link "[STREET_ADDRESS][PERSON_NAME]" at bounding box center [689, 139] width 238 height 14
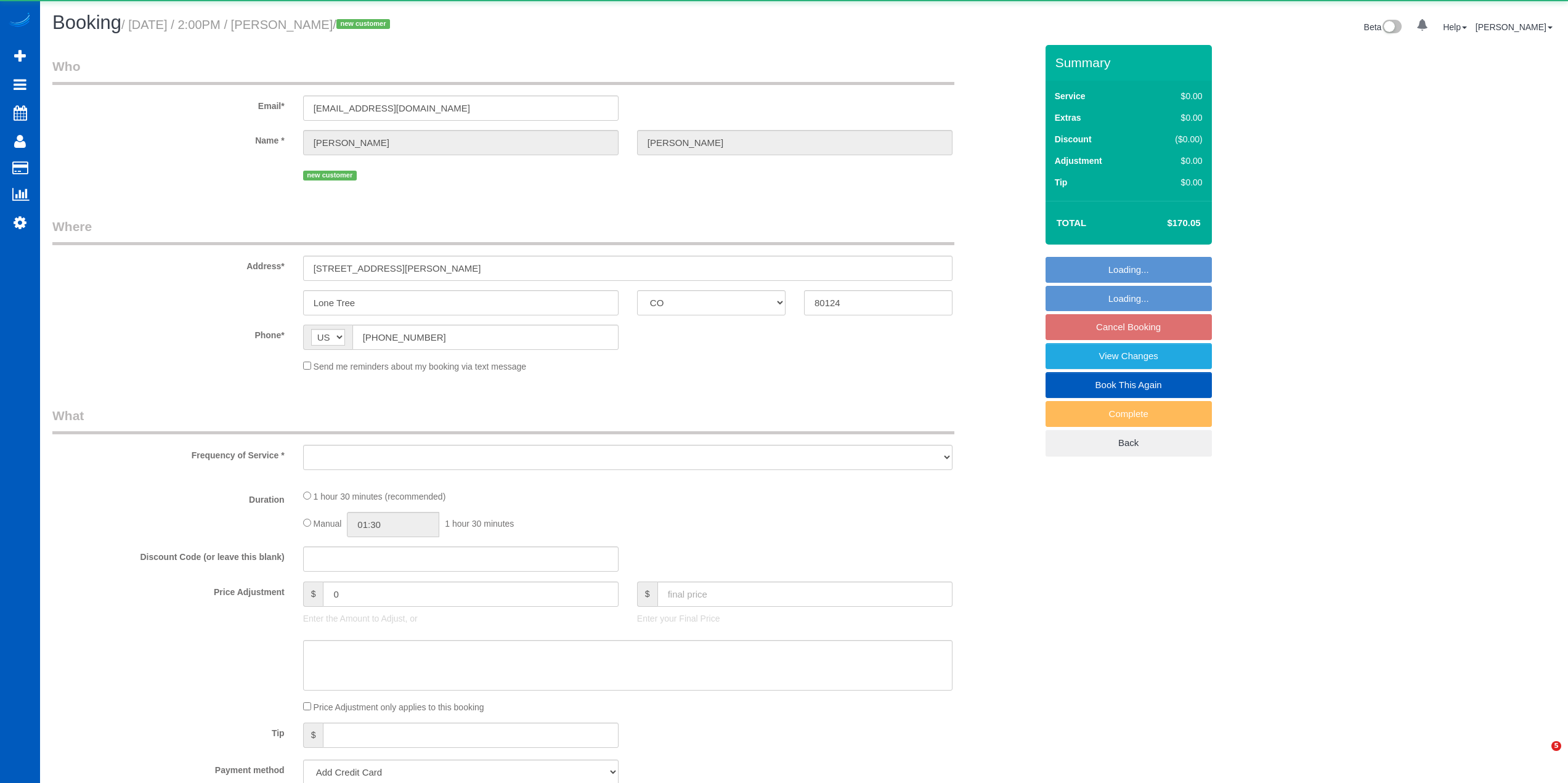
select select "CO"
select select "object:814"
select select "string:fspay-421c3200-11fa-418f-b9db-555340f4d199"
select select "199"
select select "1001"
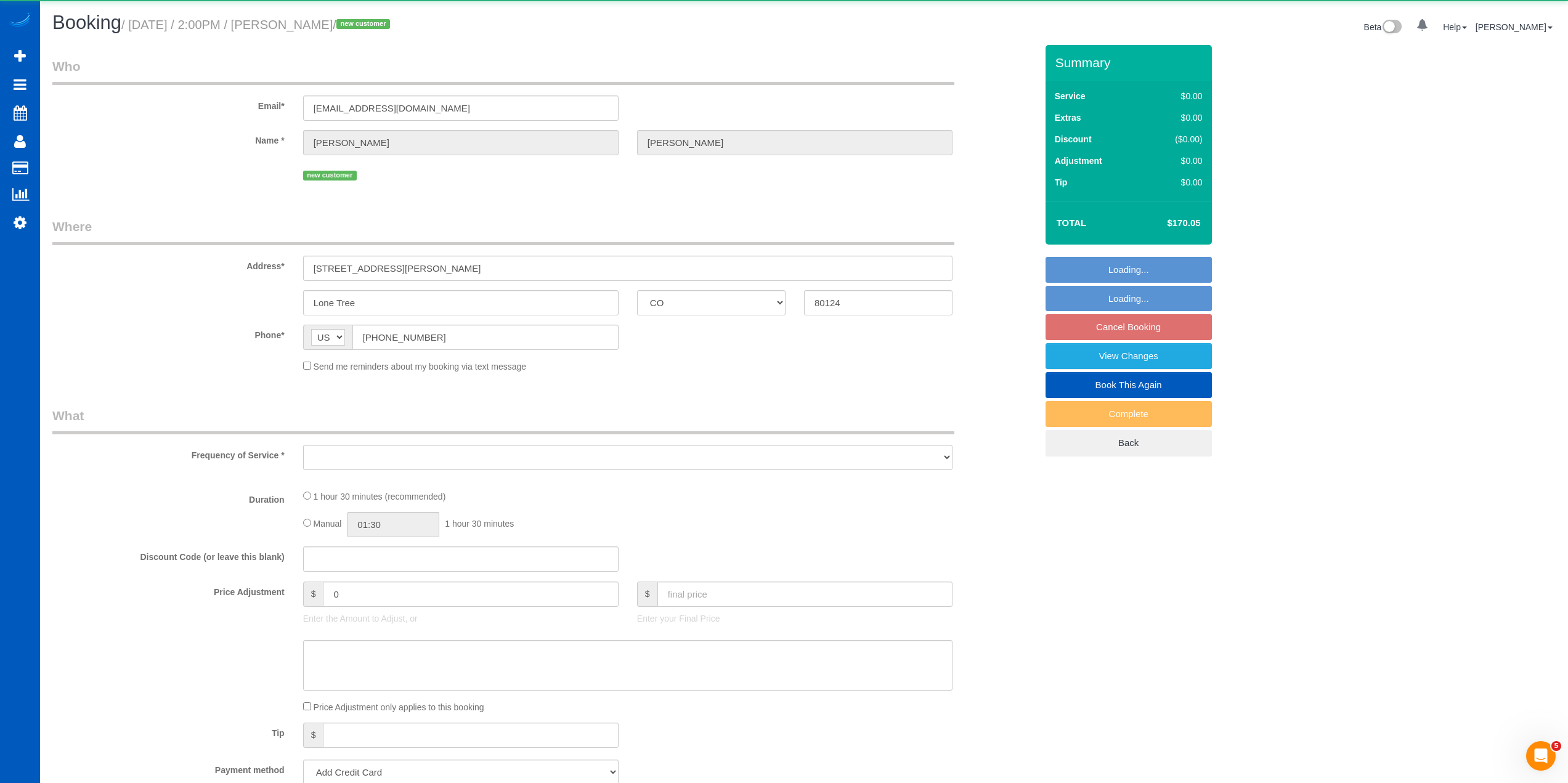
select select "2"
select select "spot2"
select select "number:8"
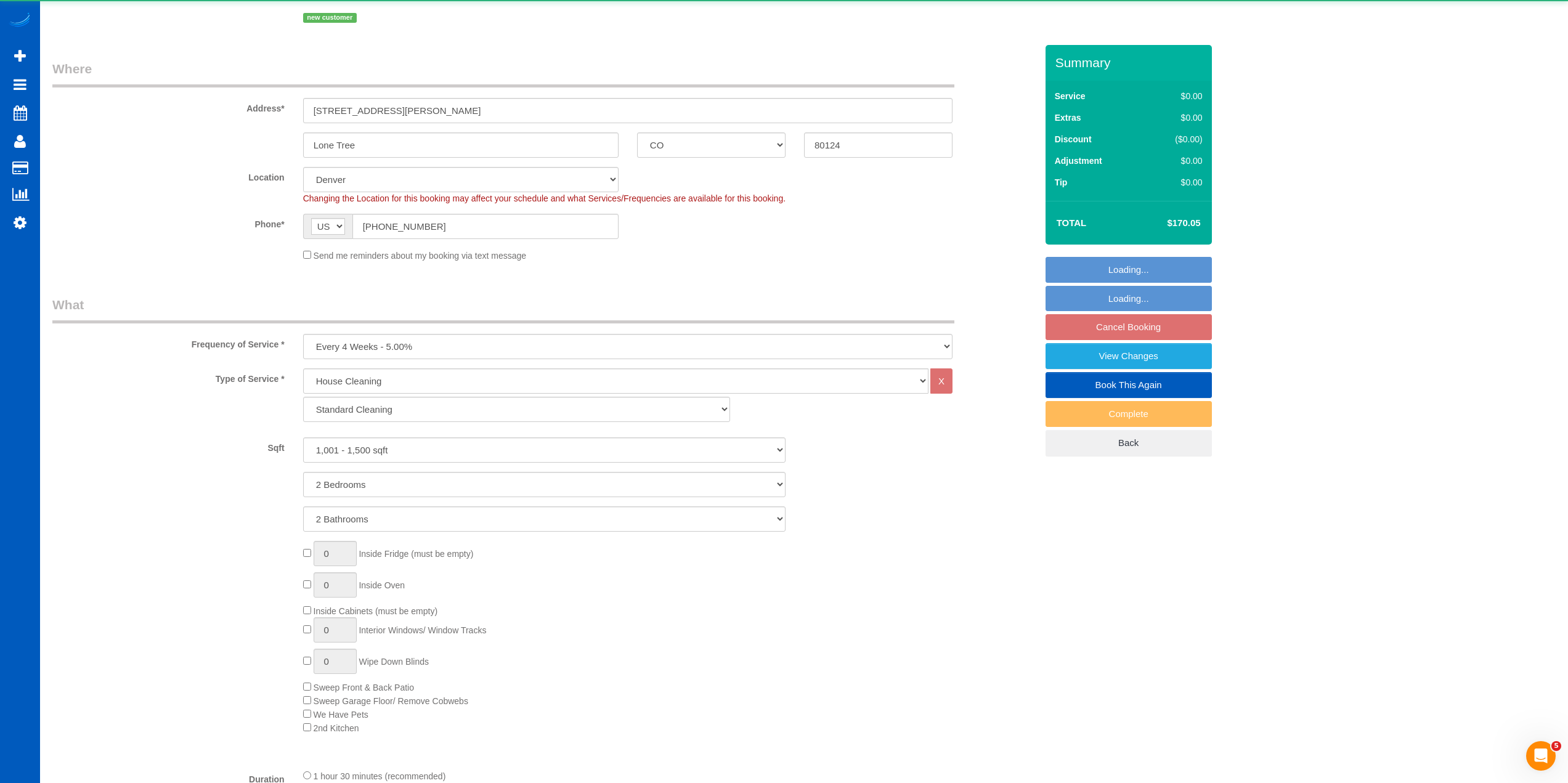
select select "object:1103"
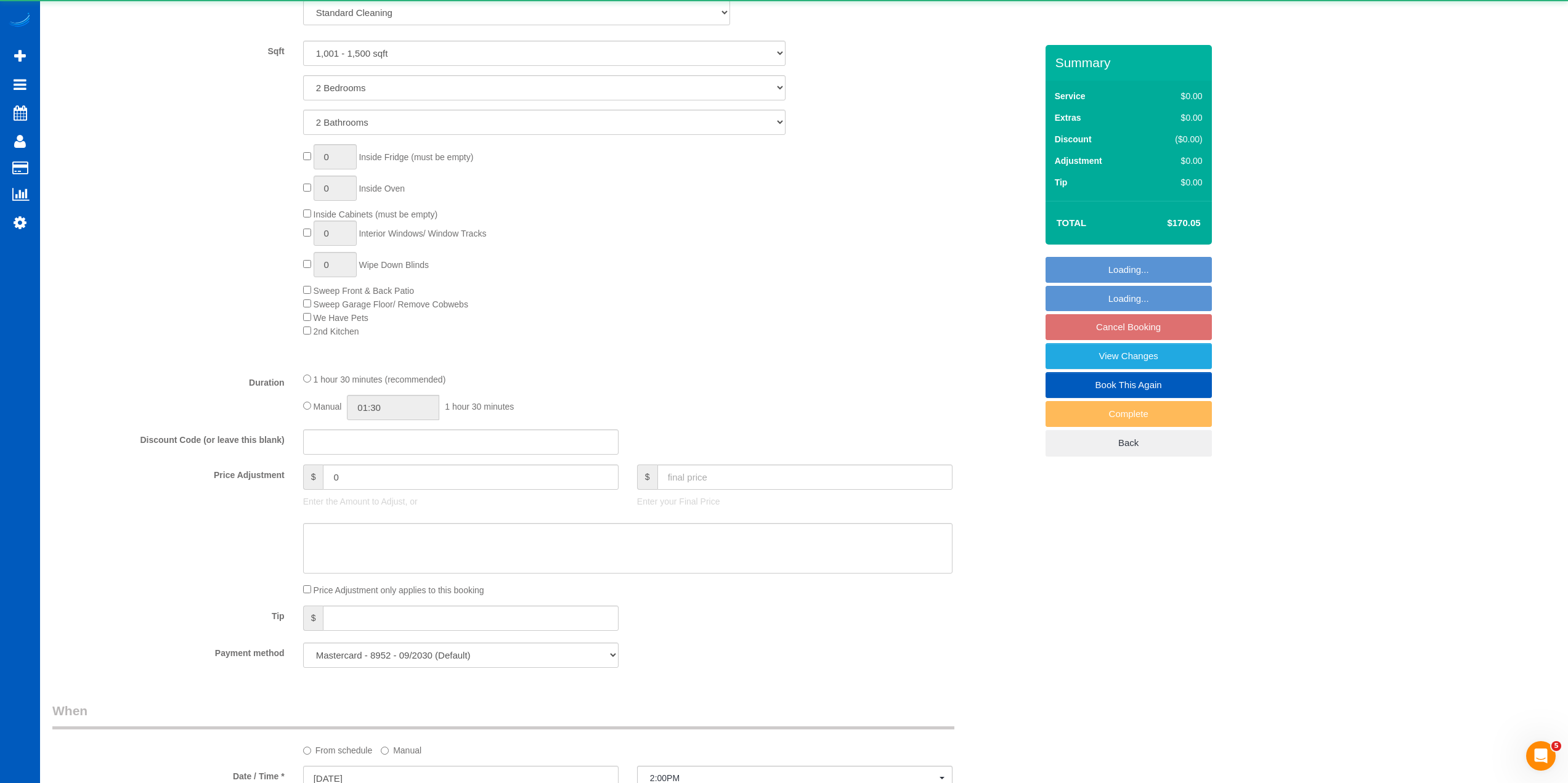
select select "1001"
select select "2"
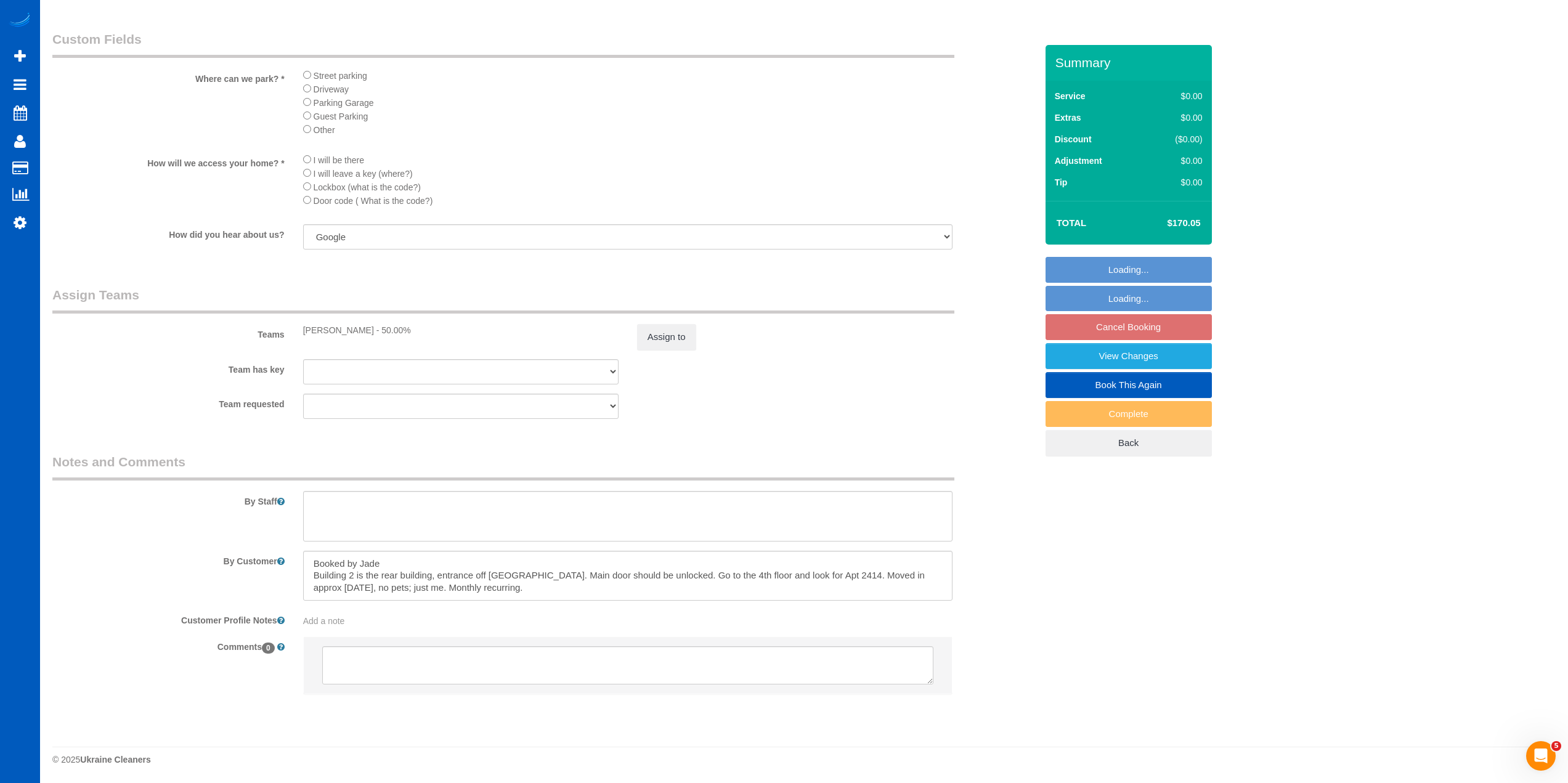
scroll to position [1352, 0]
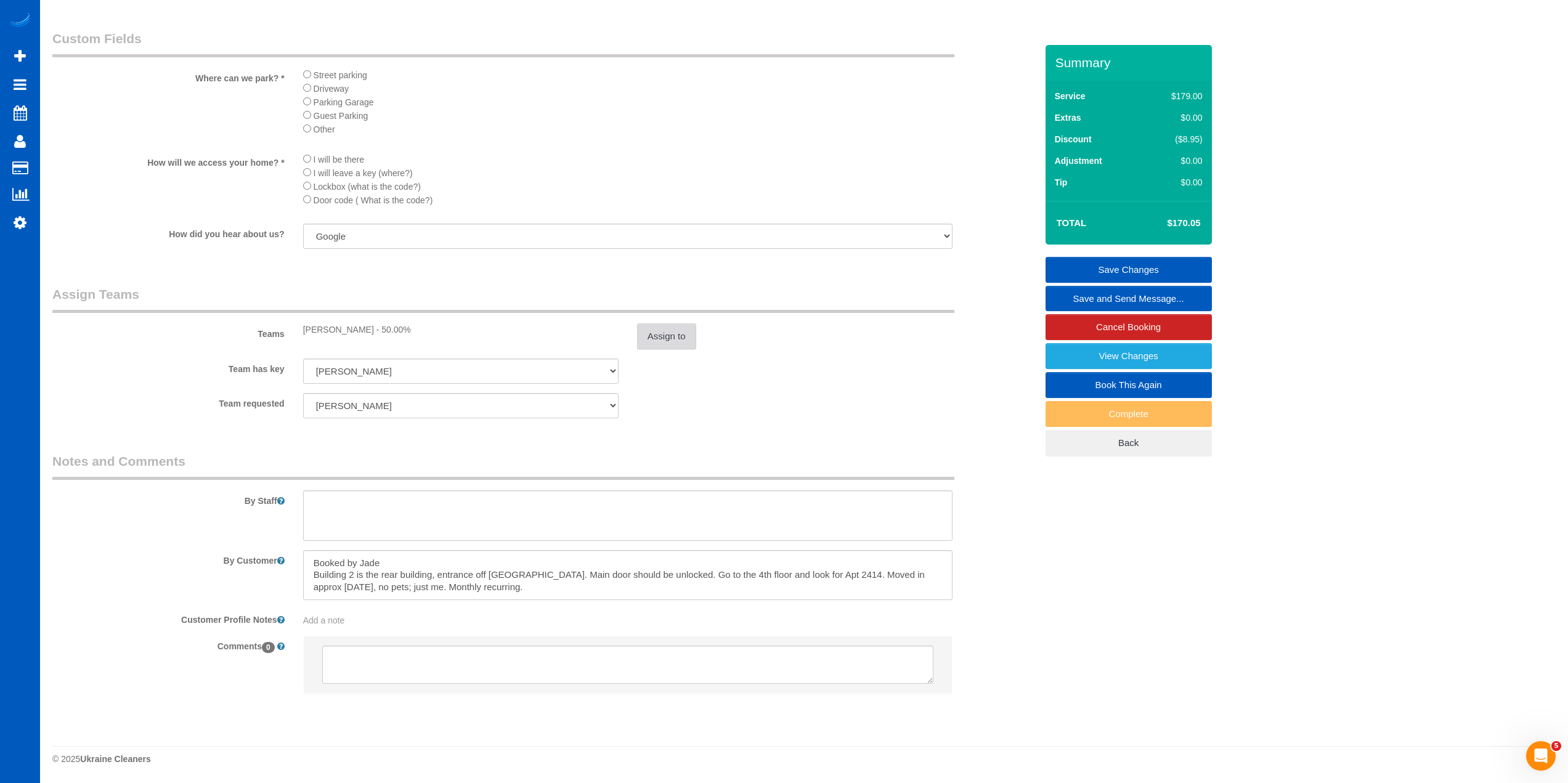
click at [679, 336] on button "Assign to" at bounding box center [666, 336] width 59 height 26
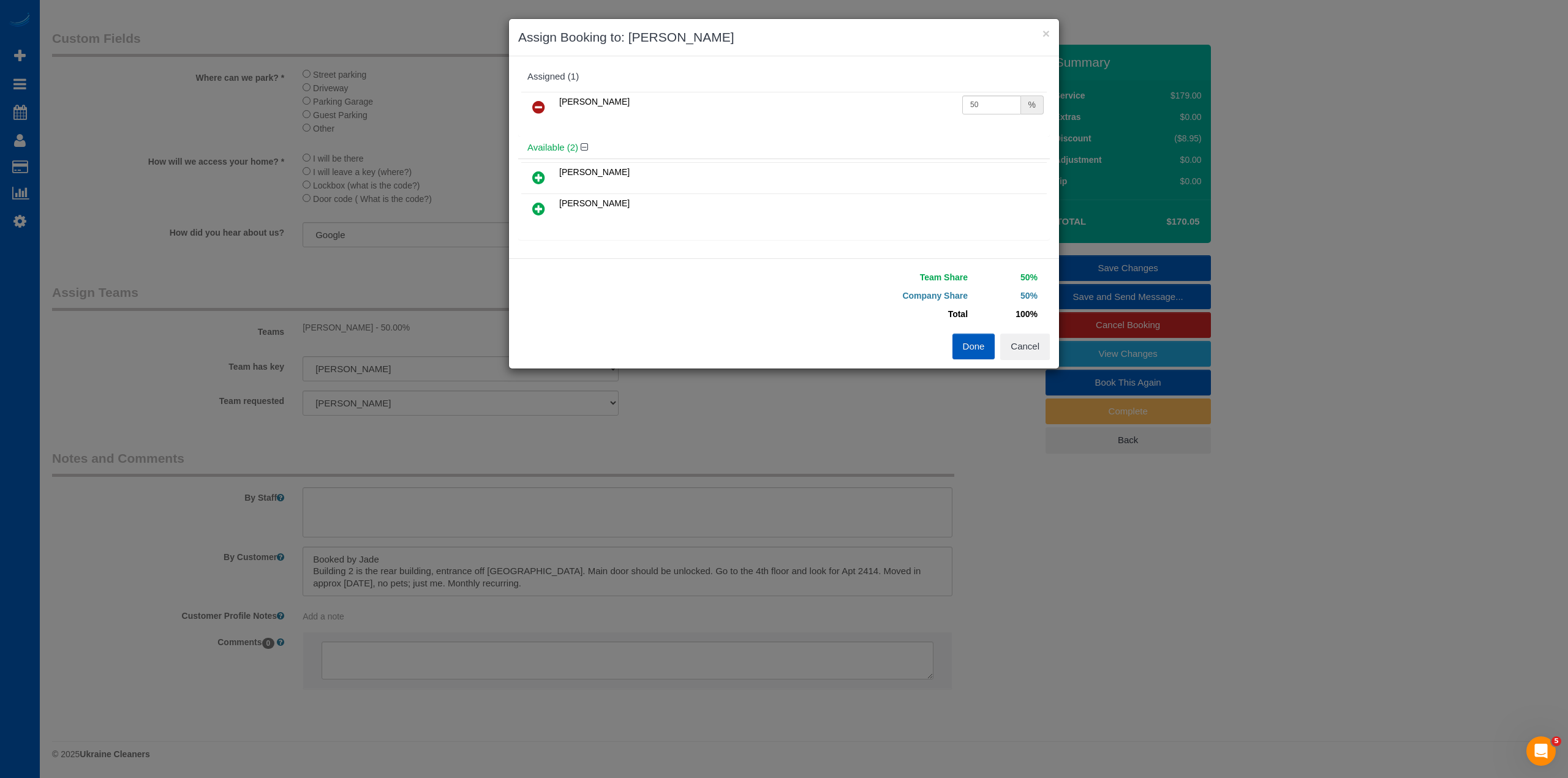
click at [540, 178] on icon at bounding box center [538, 178] width 13 height 15
click at [541, 103] on icon at bounding box center [538, 107] width 13 height 15
drag, startPoint x: 989, startPoint y: 112, endPoint x: 874, endPoint y: 103, distance: 115.4
click at [874, 103] on tr "Natalia Dunn 25 %" at bounding box center [784, 107] width 525 height 31
click at [1022, 347] on button "Cancel" at bounding box center [1025, 346] width 50 height 26
